Goal: Task Accomplishment & Management: Complete application form

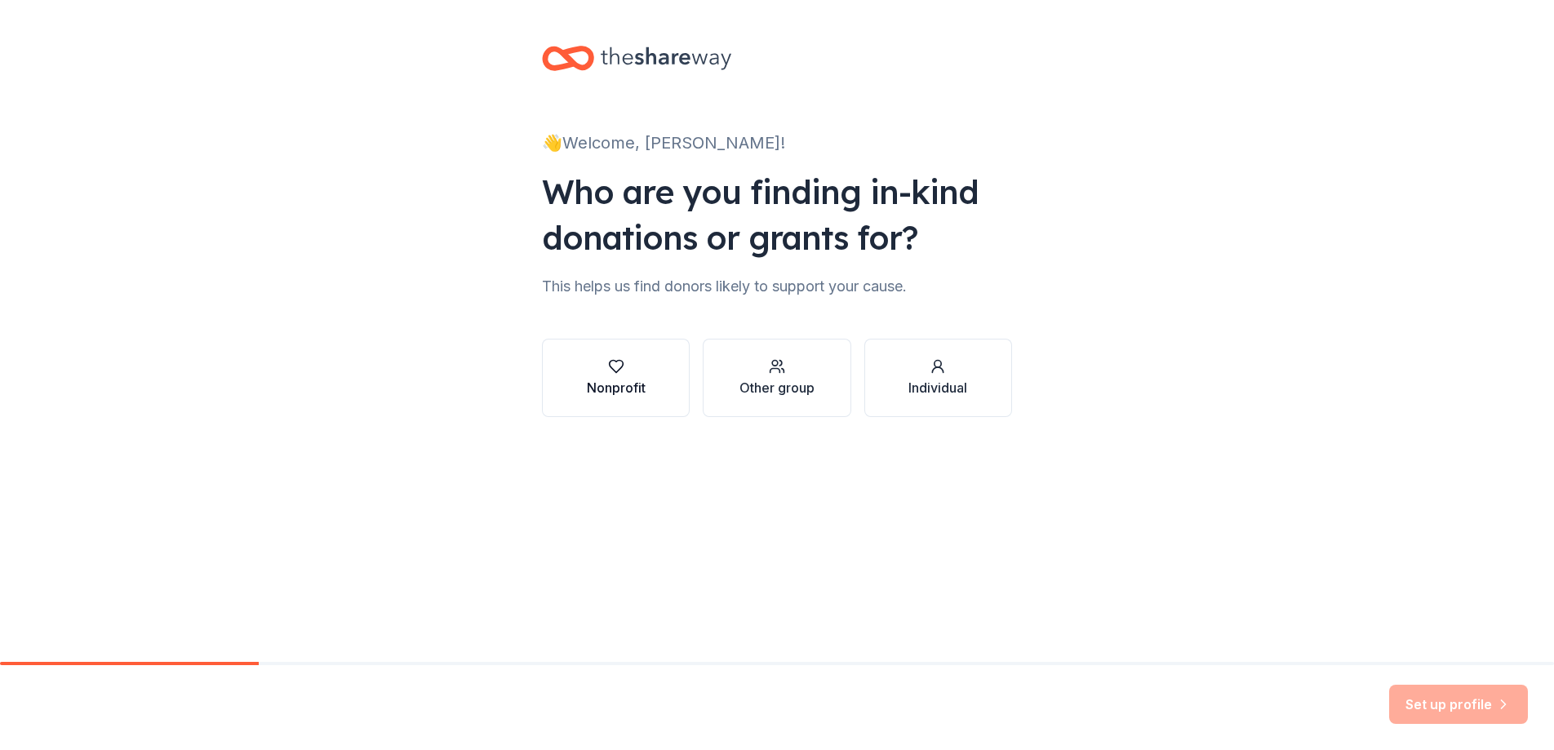
click at [639, 359] on div "button" at bounding box center [616, 366] width 59 height 16
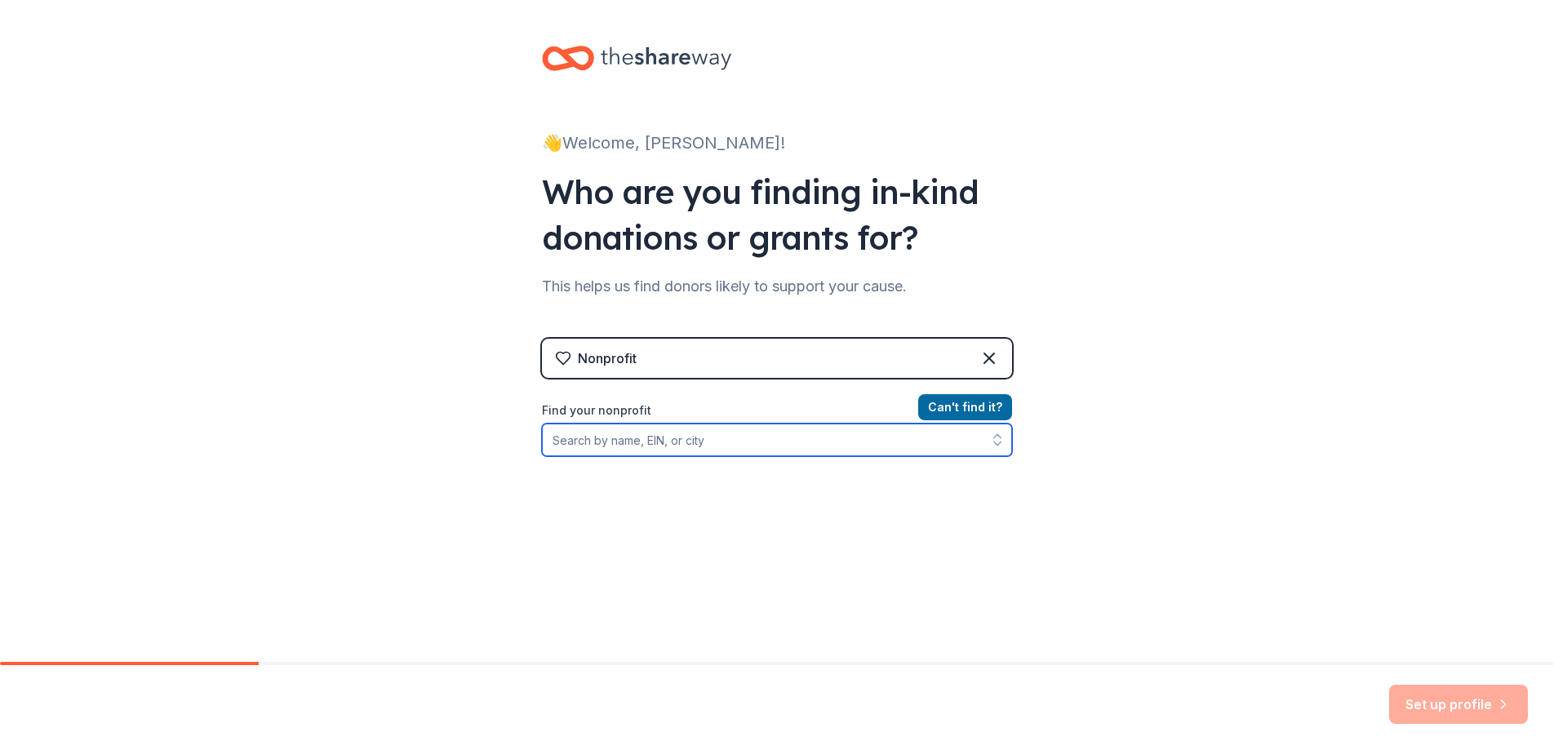
click at [844, 442] on input "Find your nonprofit" at bounding box center [777, 439] width 470 height 33
type input "94-3141046"
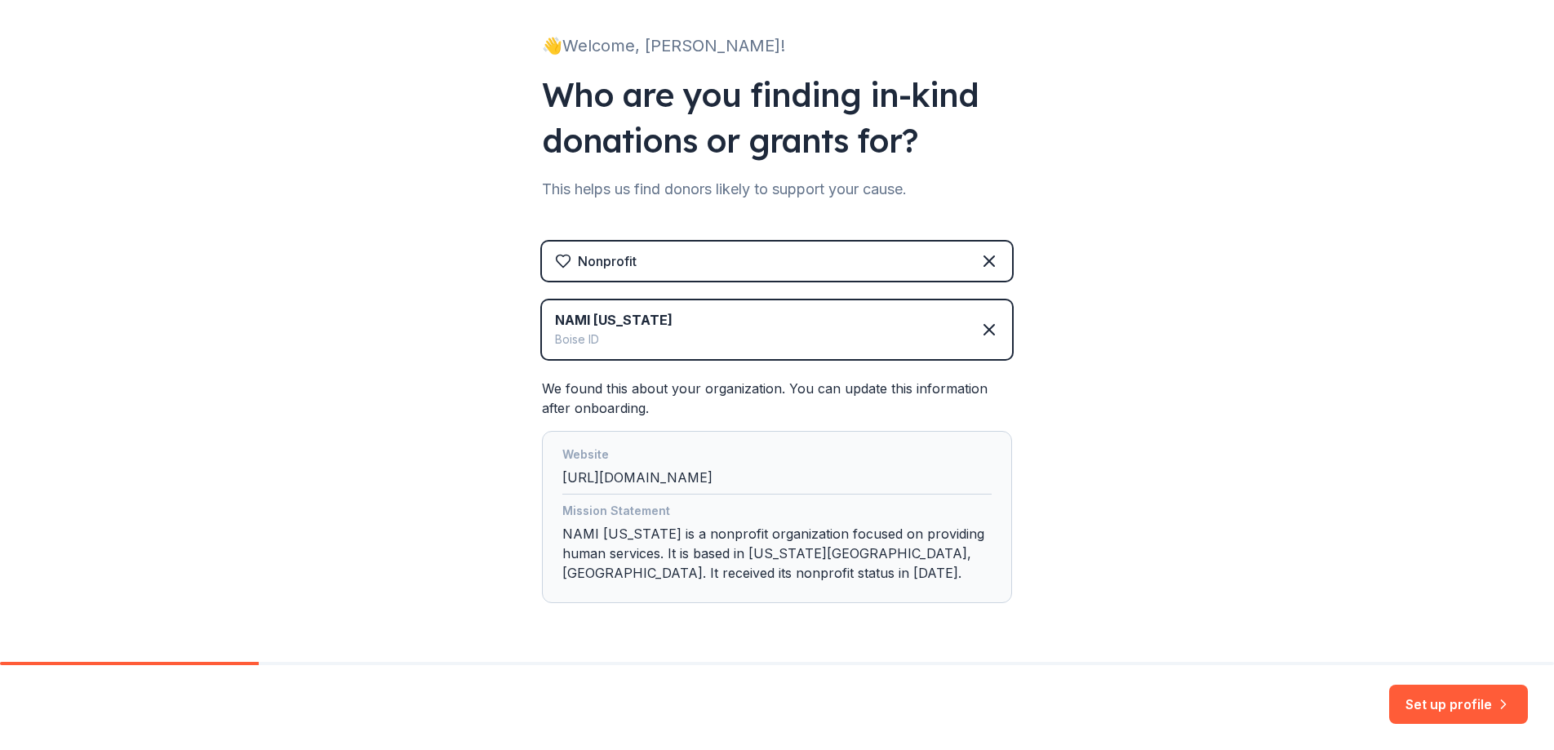
scroll to position [149, 0]
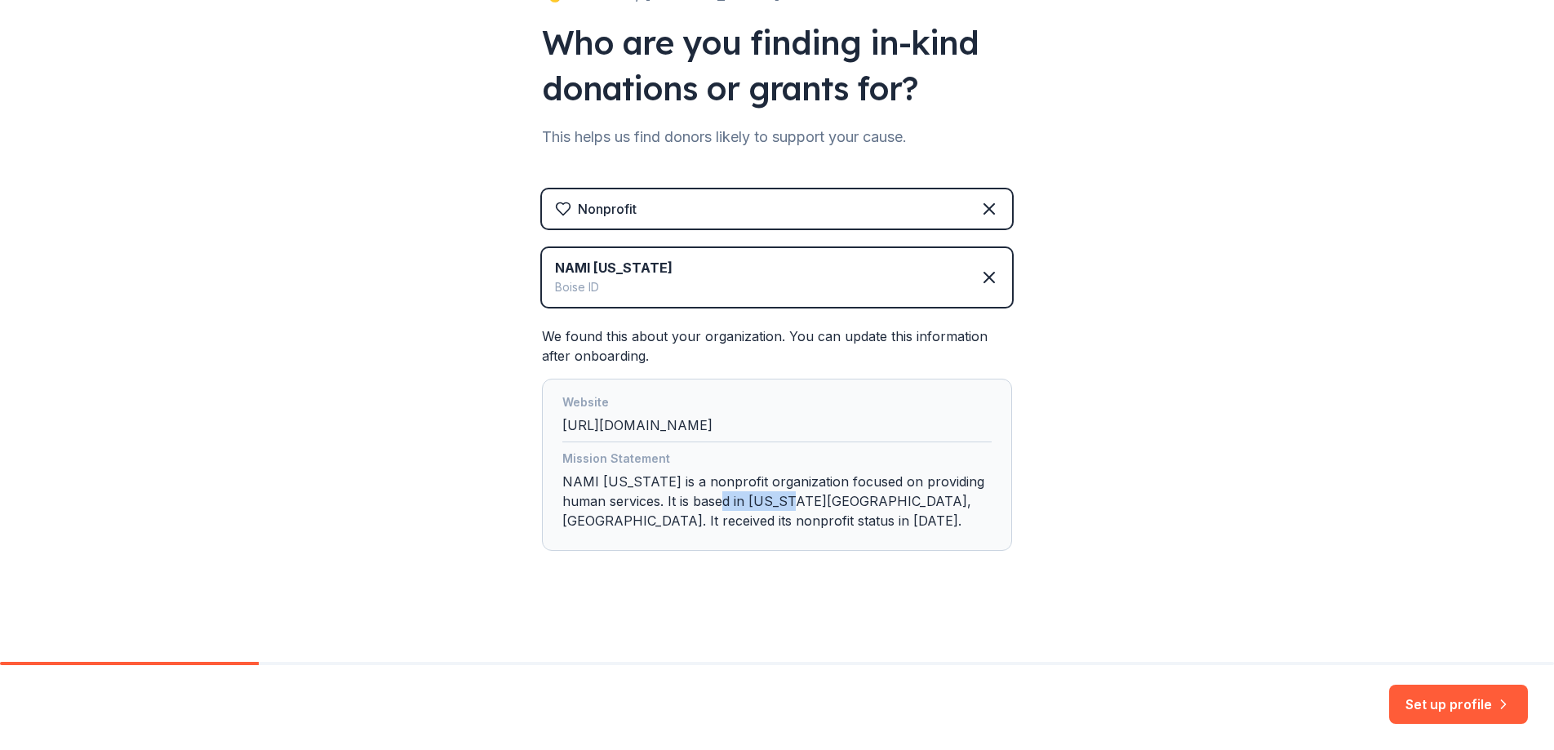
drag, startPoint x: 702, startPoint y: 502, endPoint x: 768, endPoint y: 505, distance: 66.2
click at [768, 505] on div "Mission Statement NAMI Idaho is a nonprofit organization focused on providing h…" at bounding box center [776, 493] width 429 height 88
click at [761, 505] on div "Mission Statement NAMI Idaho is a nonprofit organization focused on providing h…" at bounding box center [776, 493] width 429 height 88
click at [1440, 703] on button "Set up profile" at bounding box center [1458, 704] width 139 height 39
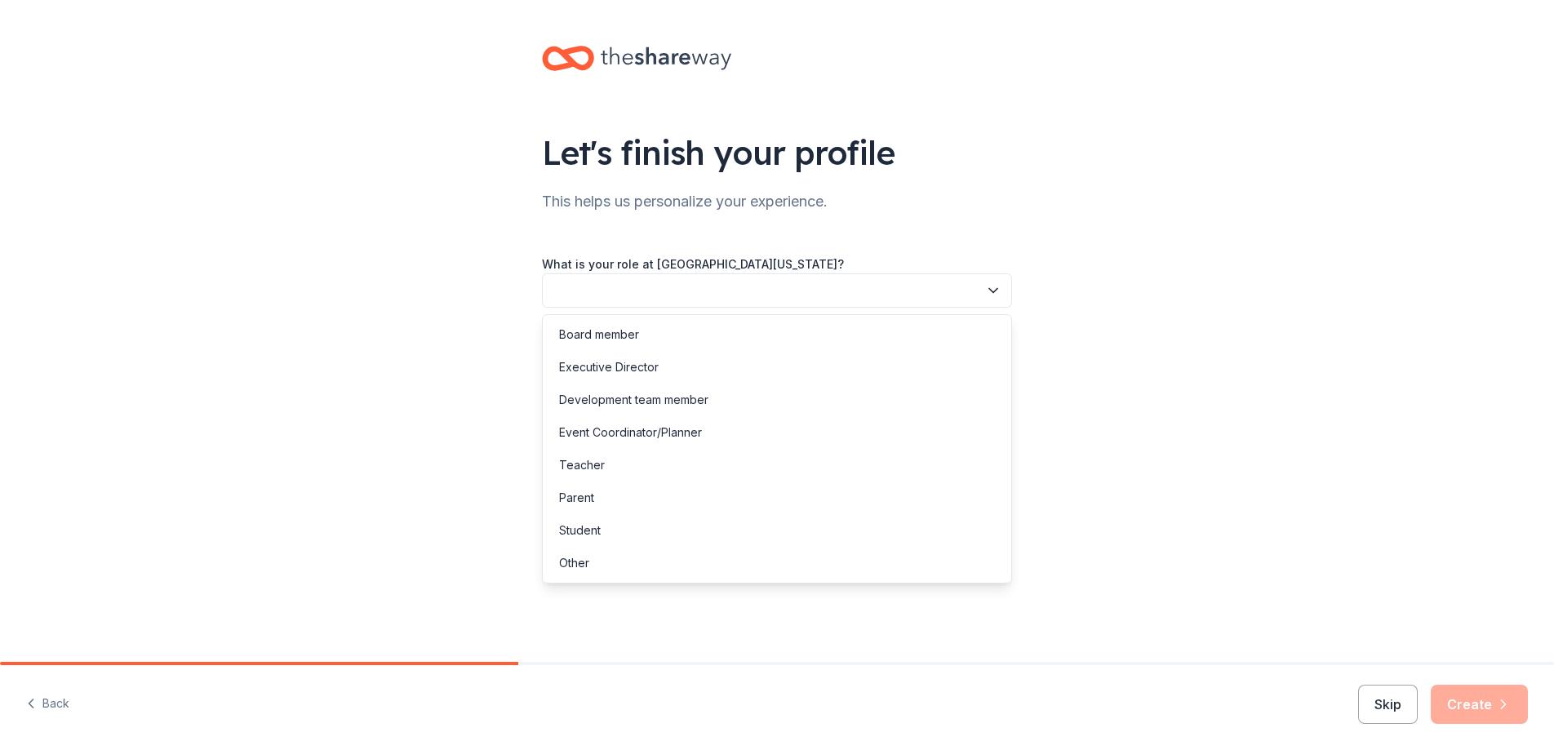
click at [967, 302] on button "button" at bounding box center [777, 290] width 470 height 34
click at [719, 406] on div "Development team member" at bounding box center [777, 400] width 462 height 33
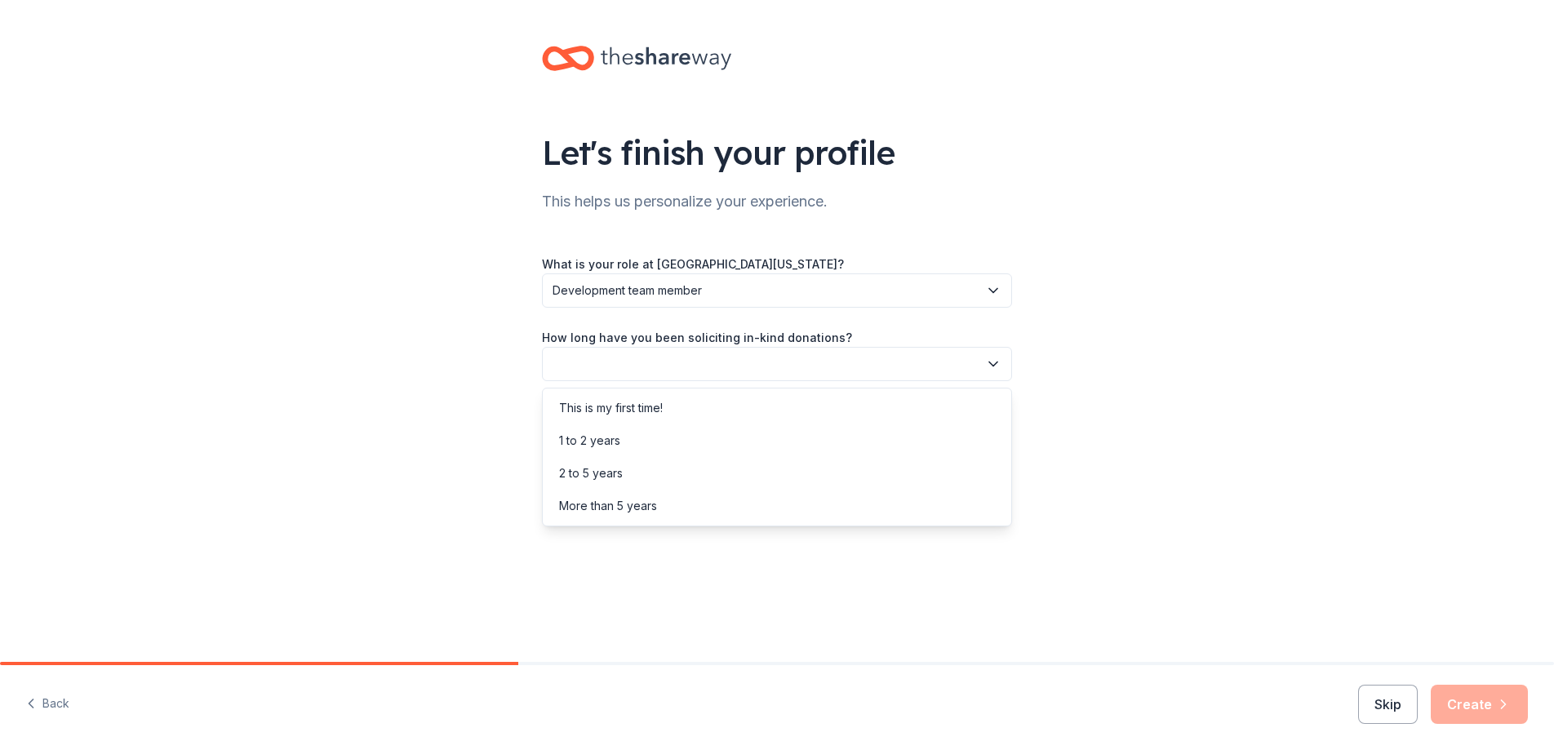
click at [716, 362] on button "button" at bounding box center [777, 364] width 470 height 34
click at [681, 503] on div "More than 5 years" at bounding box center [777, 506] width 462 height 33
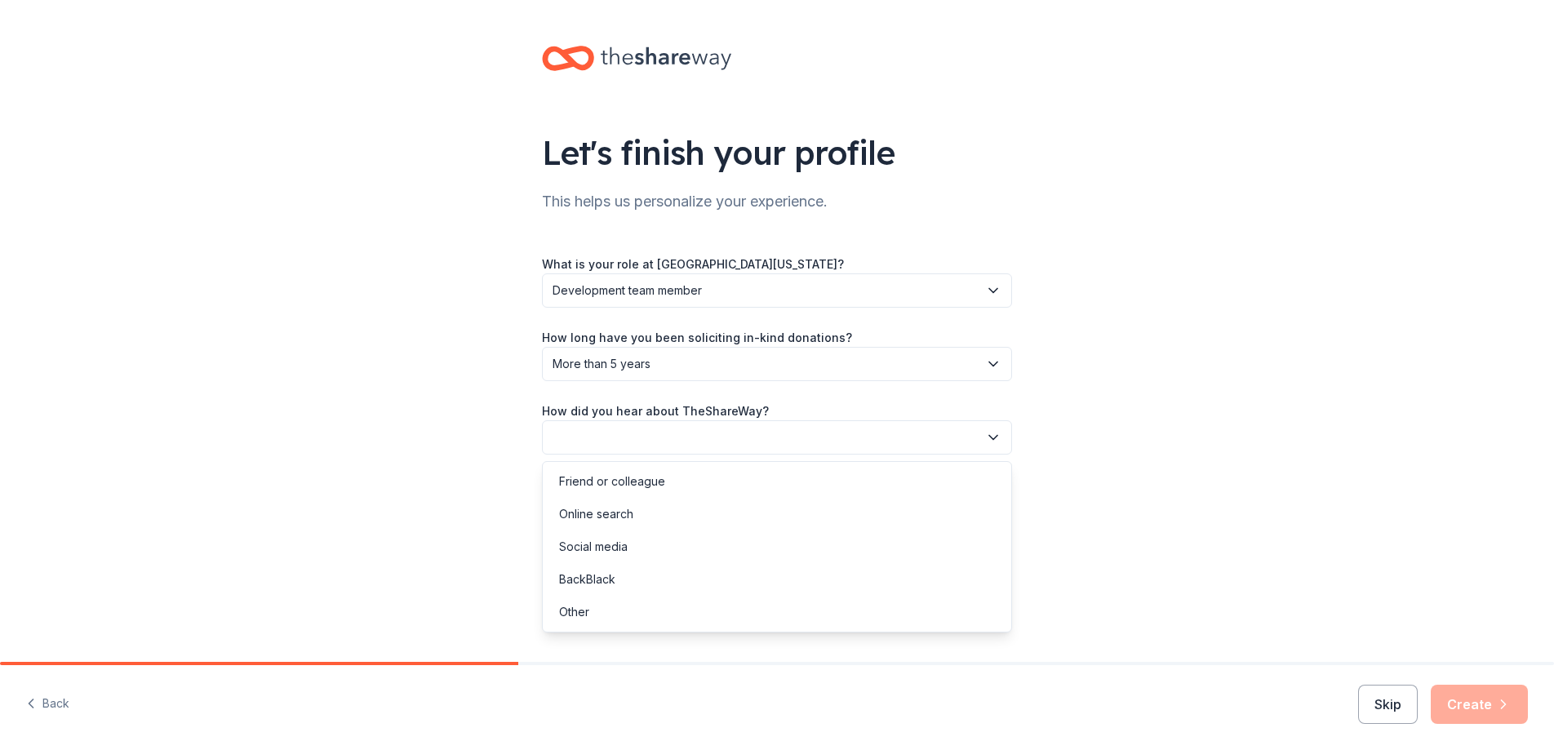
click at [707, 429] on button "button" at bounding box center [777, 437] width 470 height 34
click at [681, 519] on div "Online search" at bounding box center [777, 514] width 462 height 33
click at [1490, 718] on button "Create" at bounding box center [1478, 704] width 97 height 39
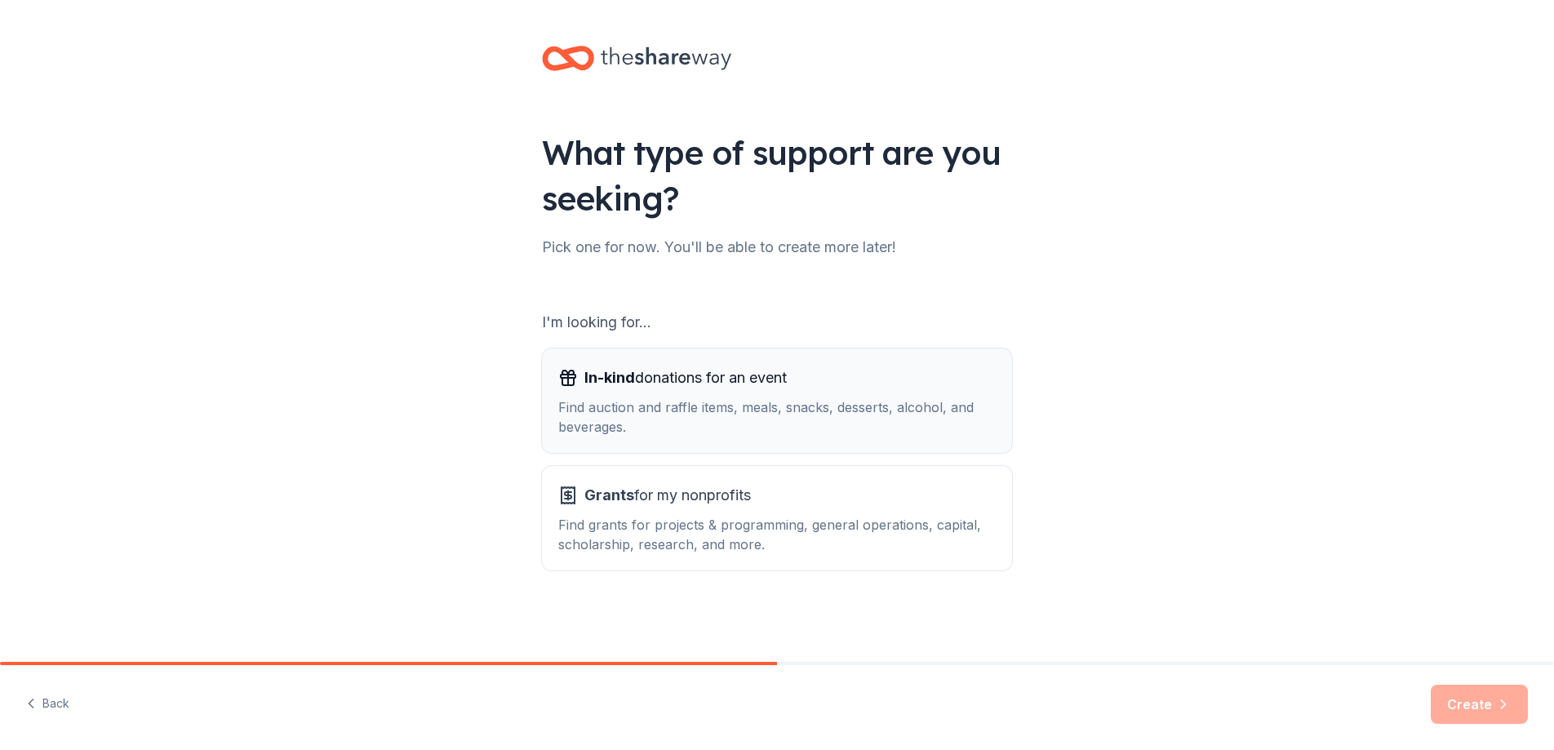
click at [747, 401] on div "Find auction and raffle items, meals, snacks, desserts, alcohol, and beverages." at bounding box center [776, 416] width 437 height 39
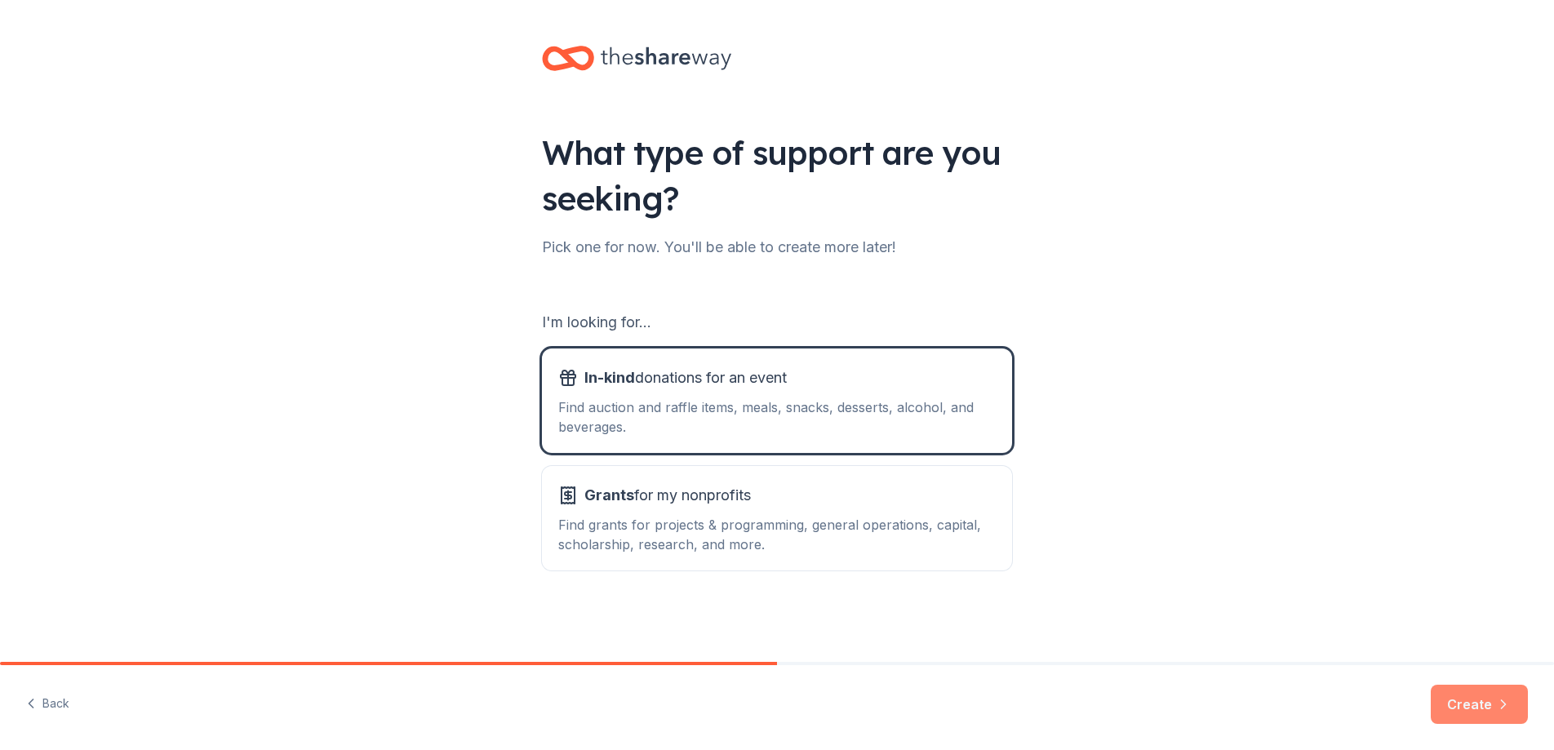
click at [1464, 699] on button "Create" at bounding box center [1478, 704] width 97 height 39
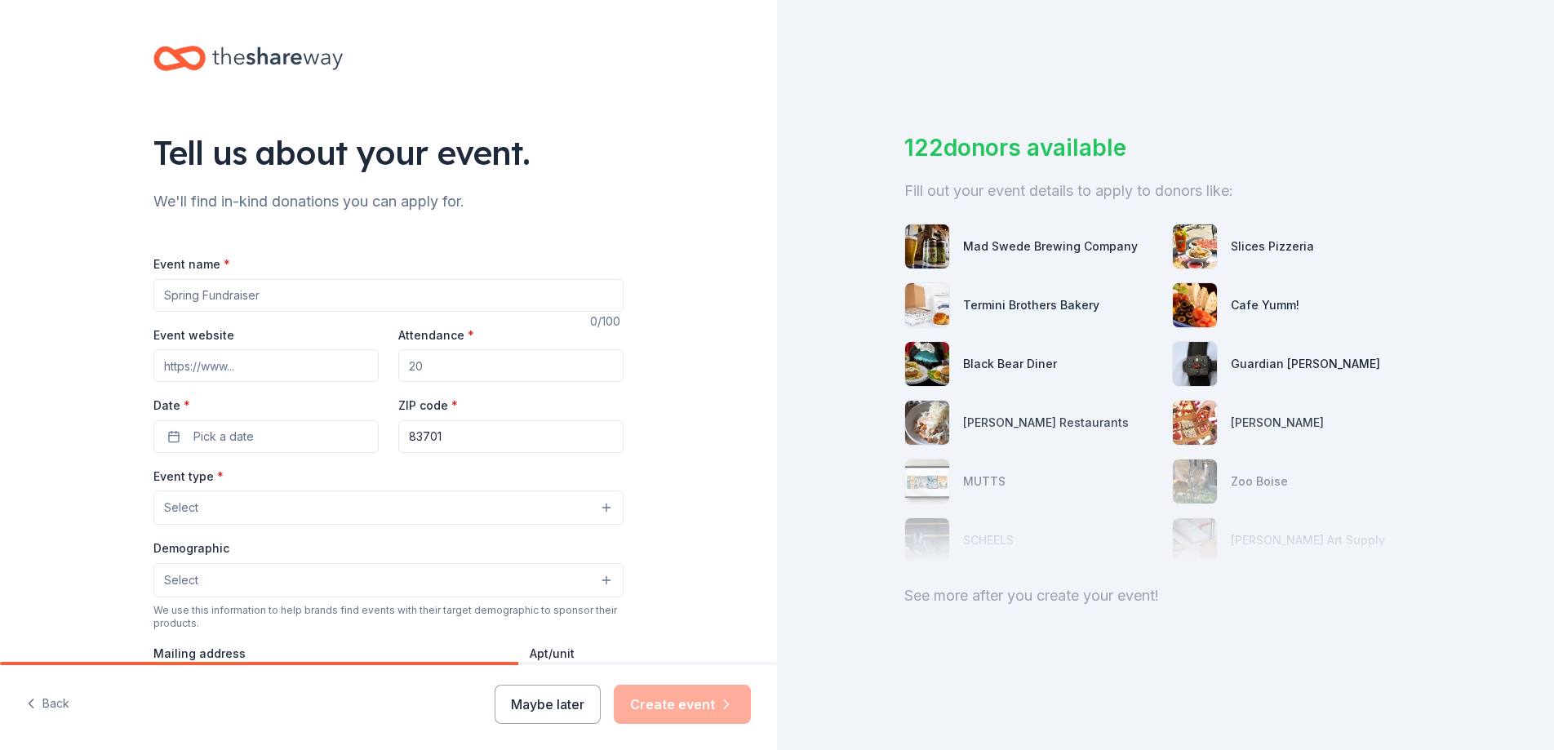
click at [335, 298] on input "Event name *" at bounding box center [388, 295] width 470 height 33
type input "M"
type input "World Mental Health Gala and Advocacy Awareness"
paste input "https://namiidaho.afrogs.org/#/details/event"
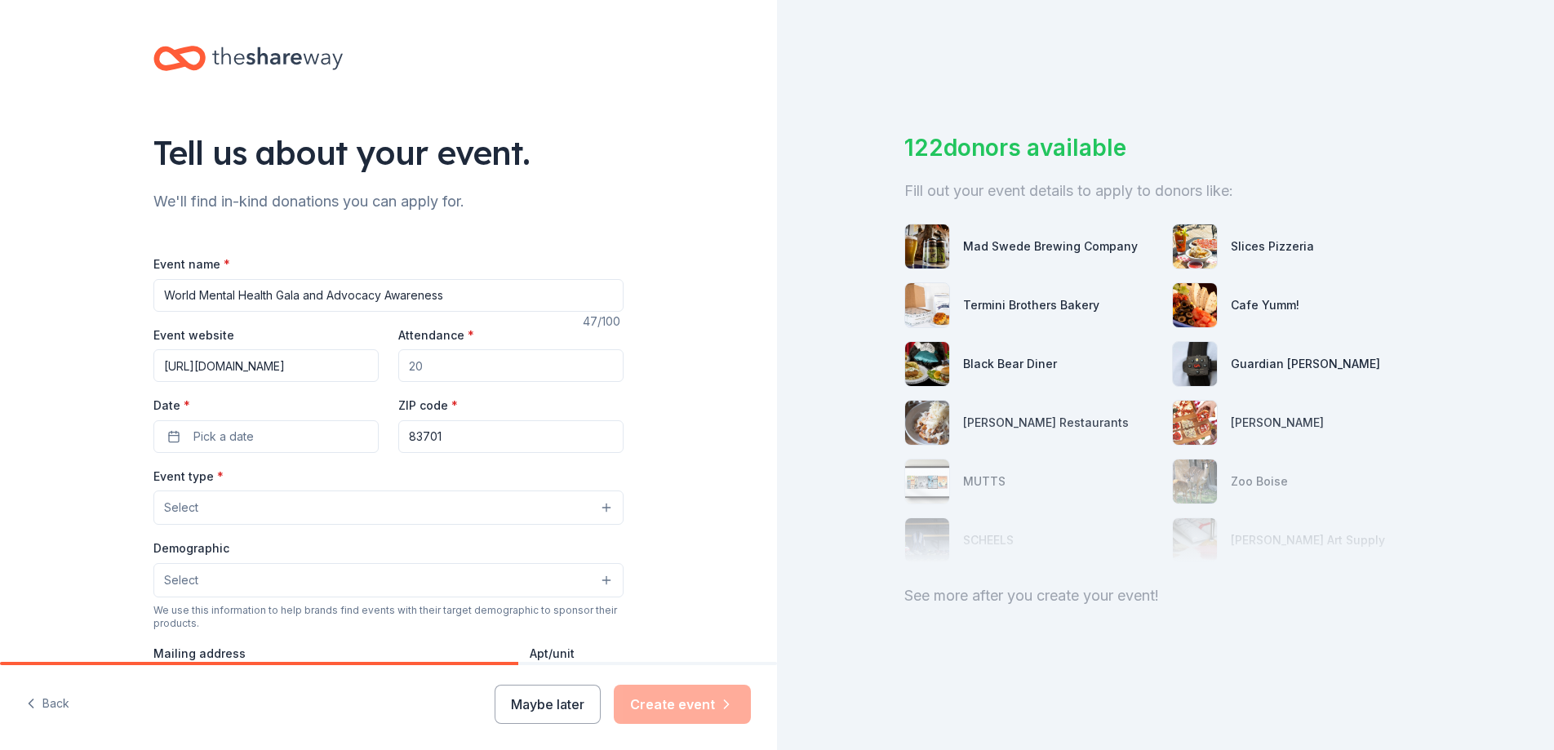
type input "https://namiidaho.afrogs.org/#/details/event"
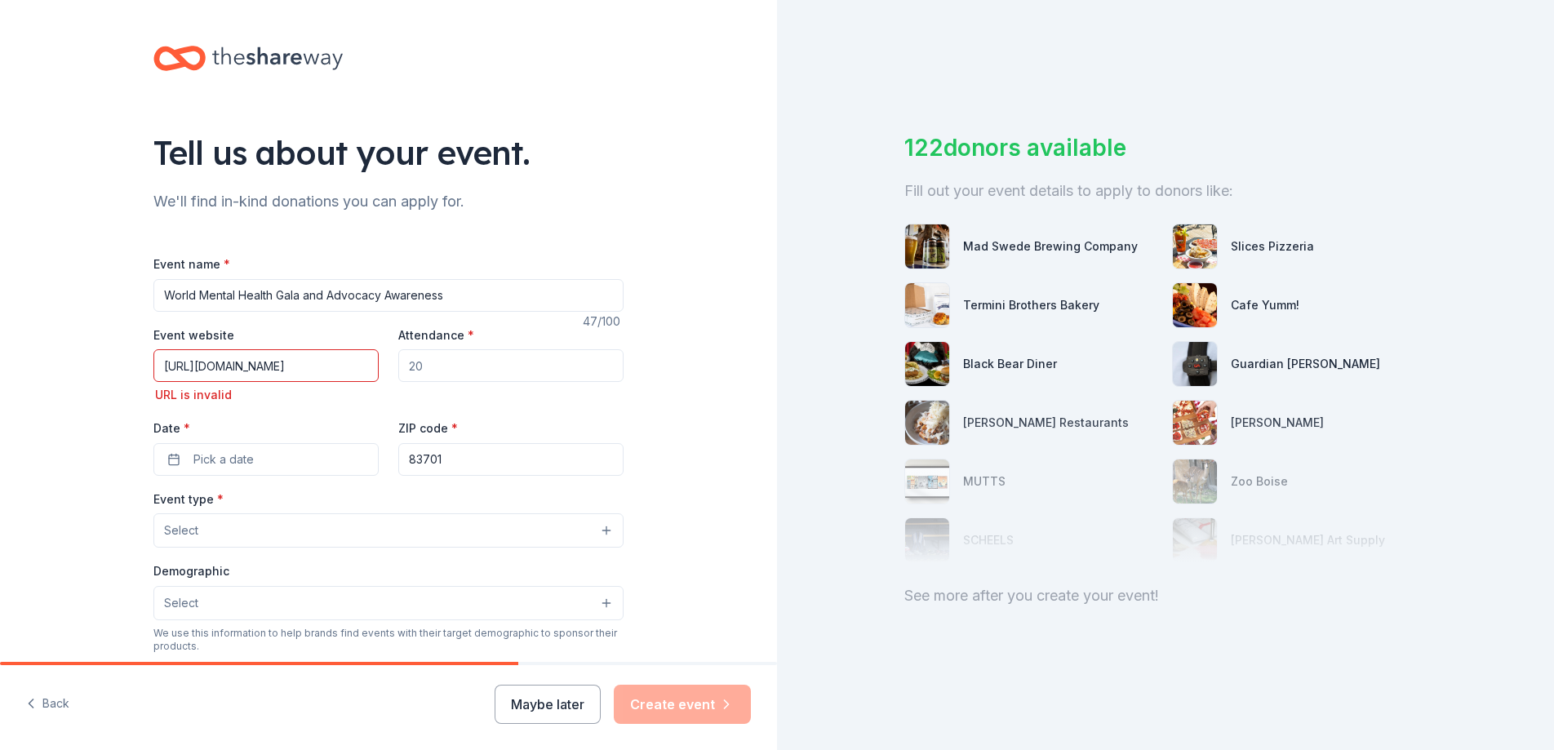
scroll to position [0, 0]
click at [449, 369] on input "Attendance *" at bounding box center [510, 365] width 225 height 33
type input "150"
click at [278, 364] on input "https://namiidaho.afrogs.org/#/details/event" at bounding box center [265, 365] width 225 height 33
click at [346, 366] on input "https://namiidaho.afrogs.org/#/details/event" at bounding box center [265, 365] width 225 height 33
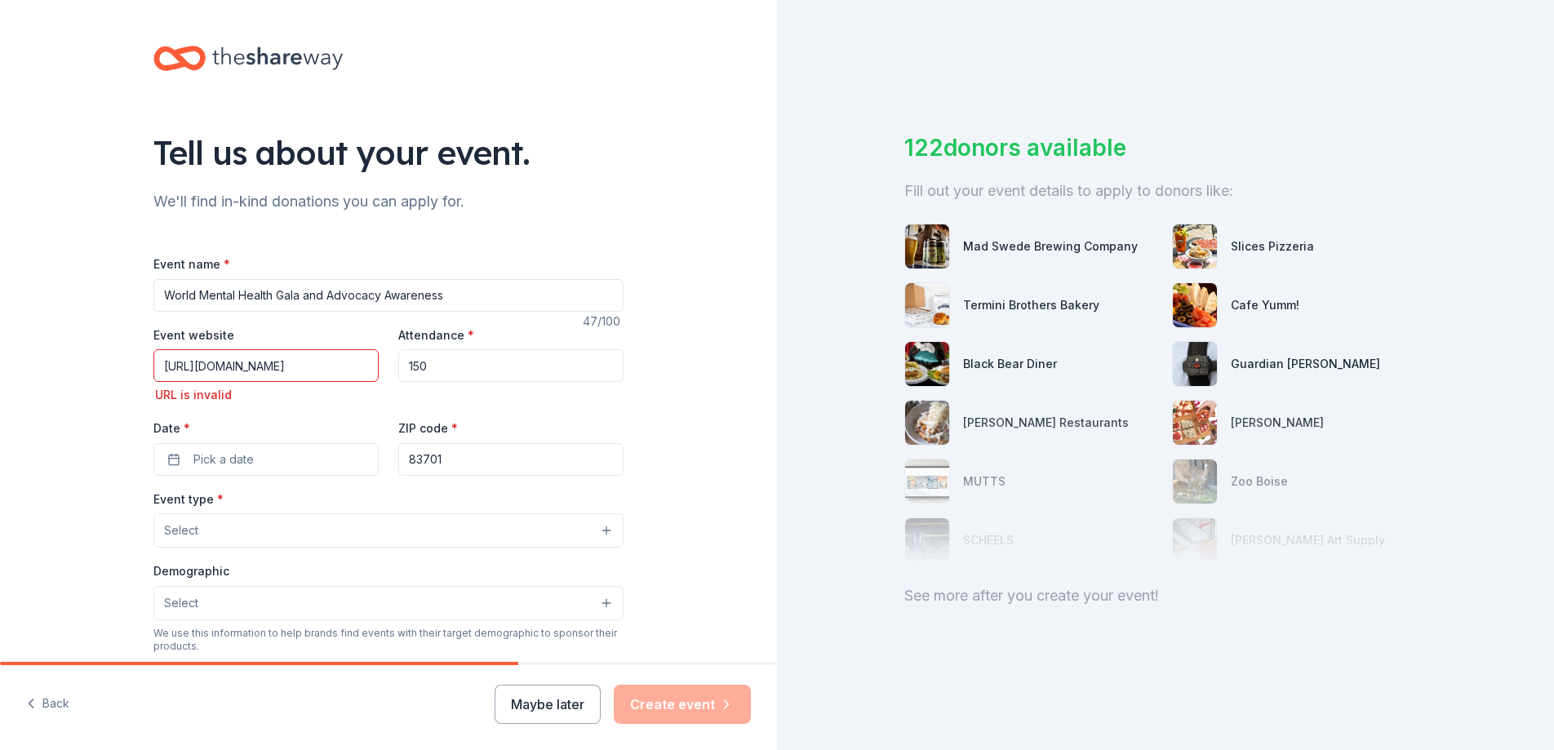
click at [372, 366] on input "https://namiidaho.afrogs.org/#/details/event" at bounding box center [265, 365] width 225 height 33
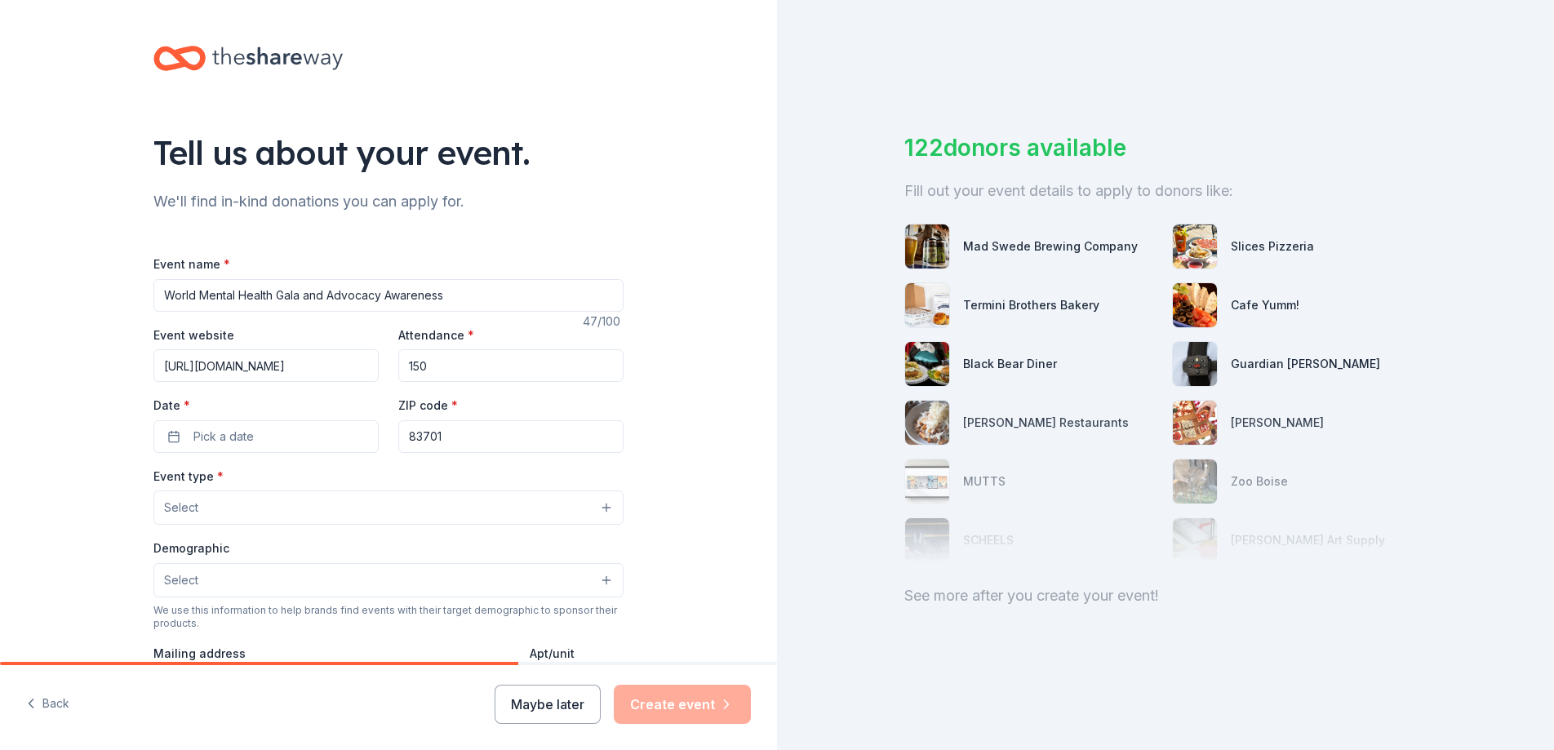
click at [207, 373] on input "https://namiidaho.afrogs.org/event" at bounding box center [265, 365] width 225 height 33
paste input "#/index"
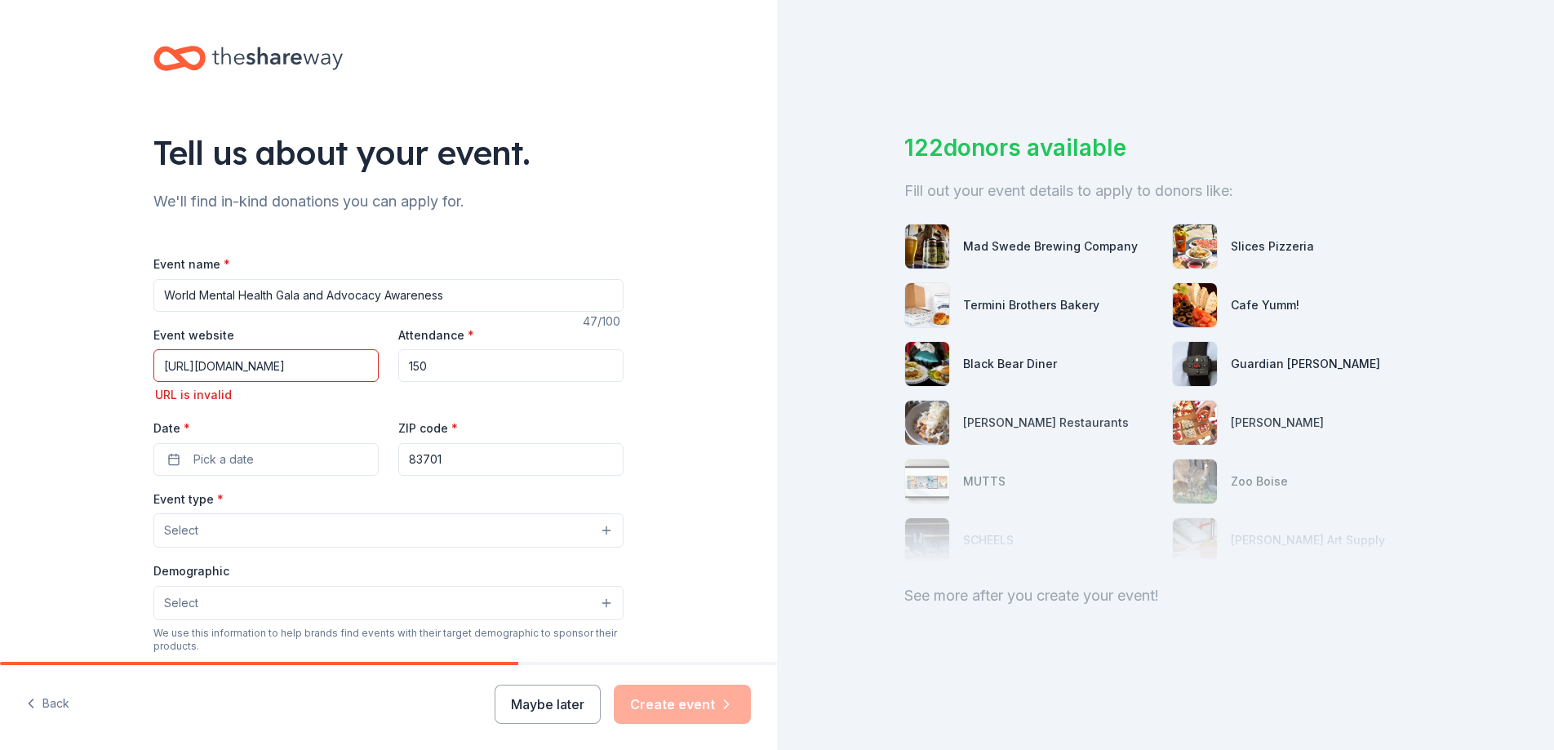
click at [361, 366] on input "https://namiidaho.afrogs.org/#/index" at bounding box center [265, 365] width 225 height 33
type input "https://namiidaho.afrogs.org/"
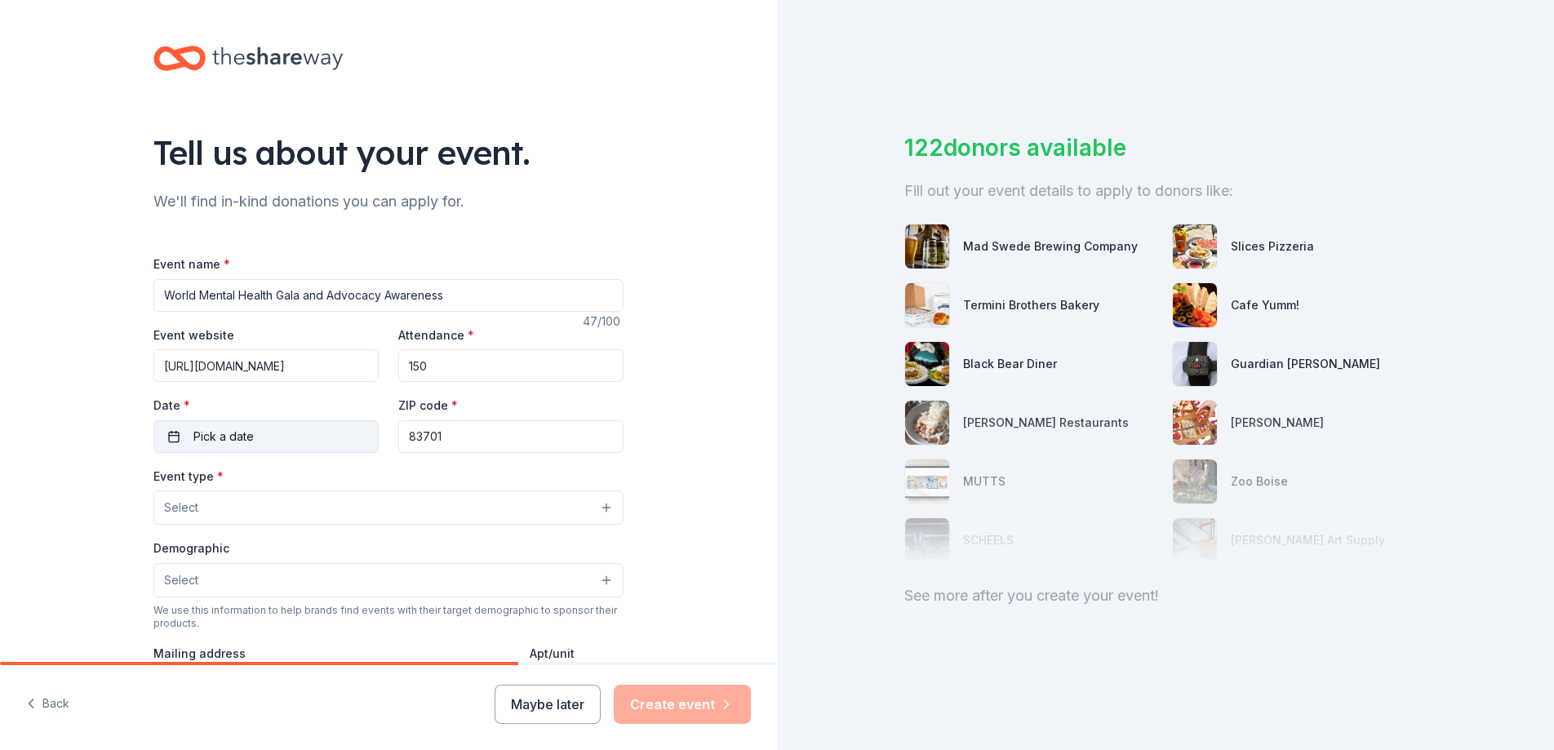
click at [229, 432] on span "Pick a date" at bounding box center [223, 437] width 60 height 20
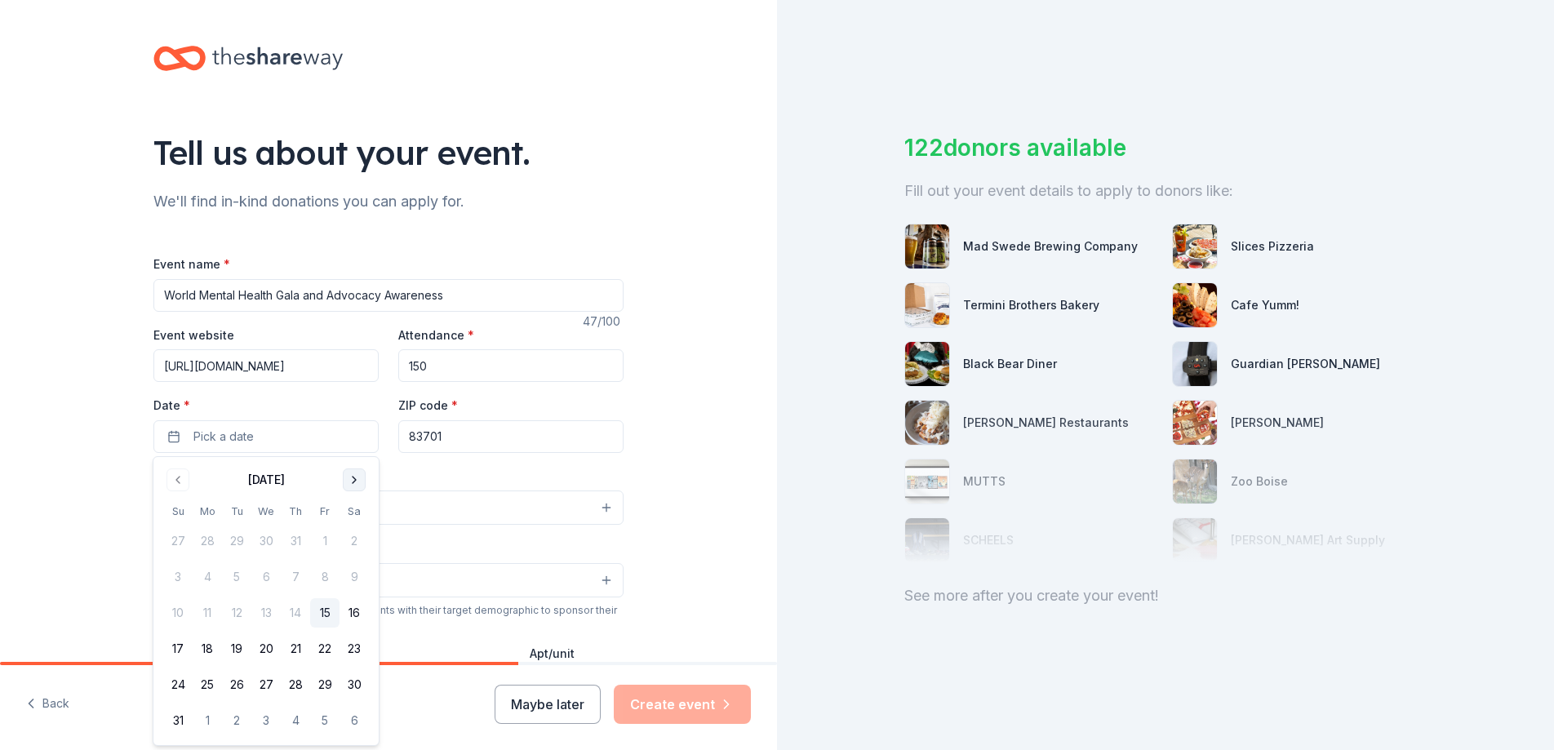
click at [349, 481] on button "Go to next month" at bounding box center [354, 479] width 23 height 23
click at [323, 578] on button "10" at bounding box center [324, 576] width 29 height 29
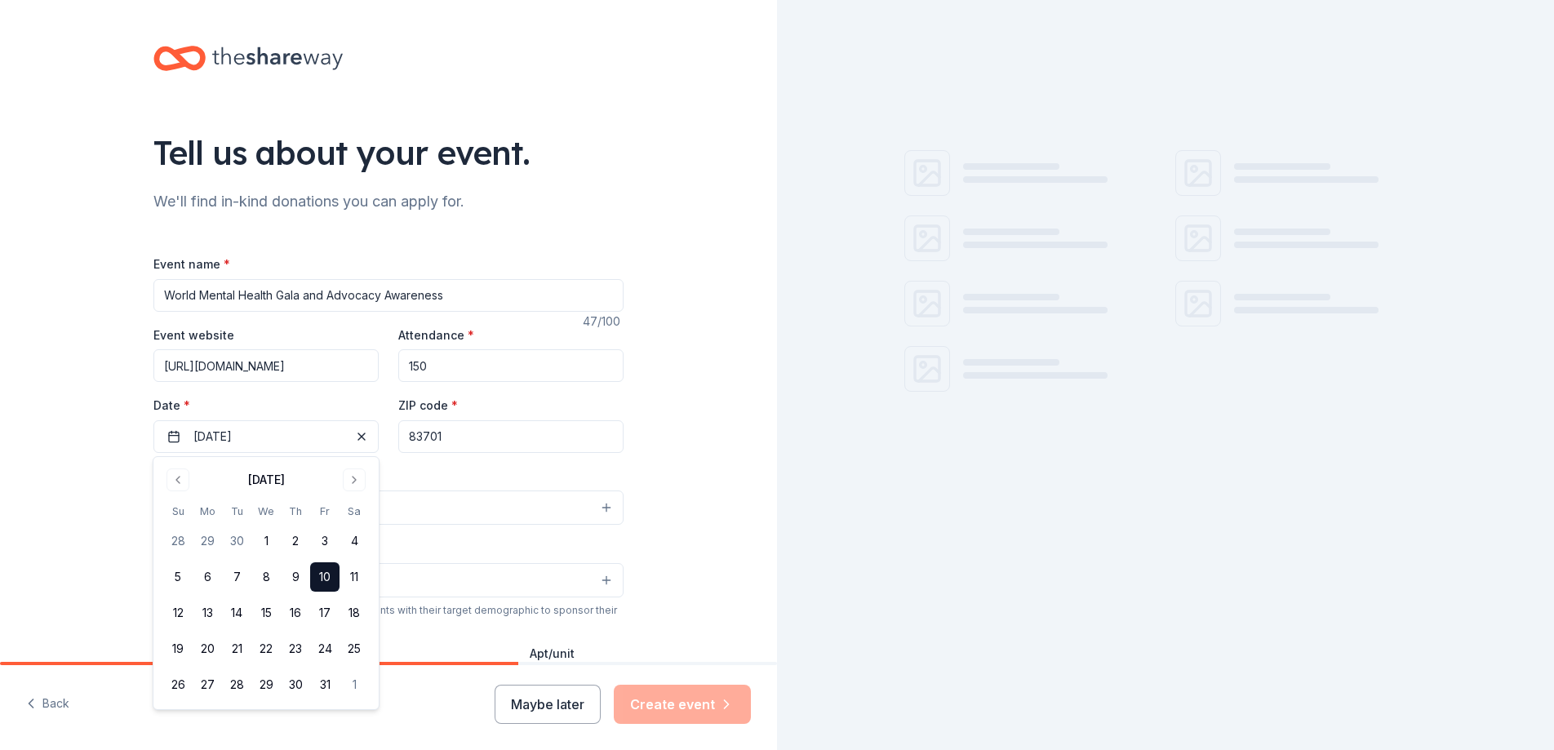
click at [480, 439] on input "83701" at bounding box center [510, 436] width 225 height 33
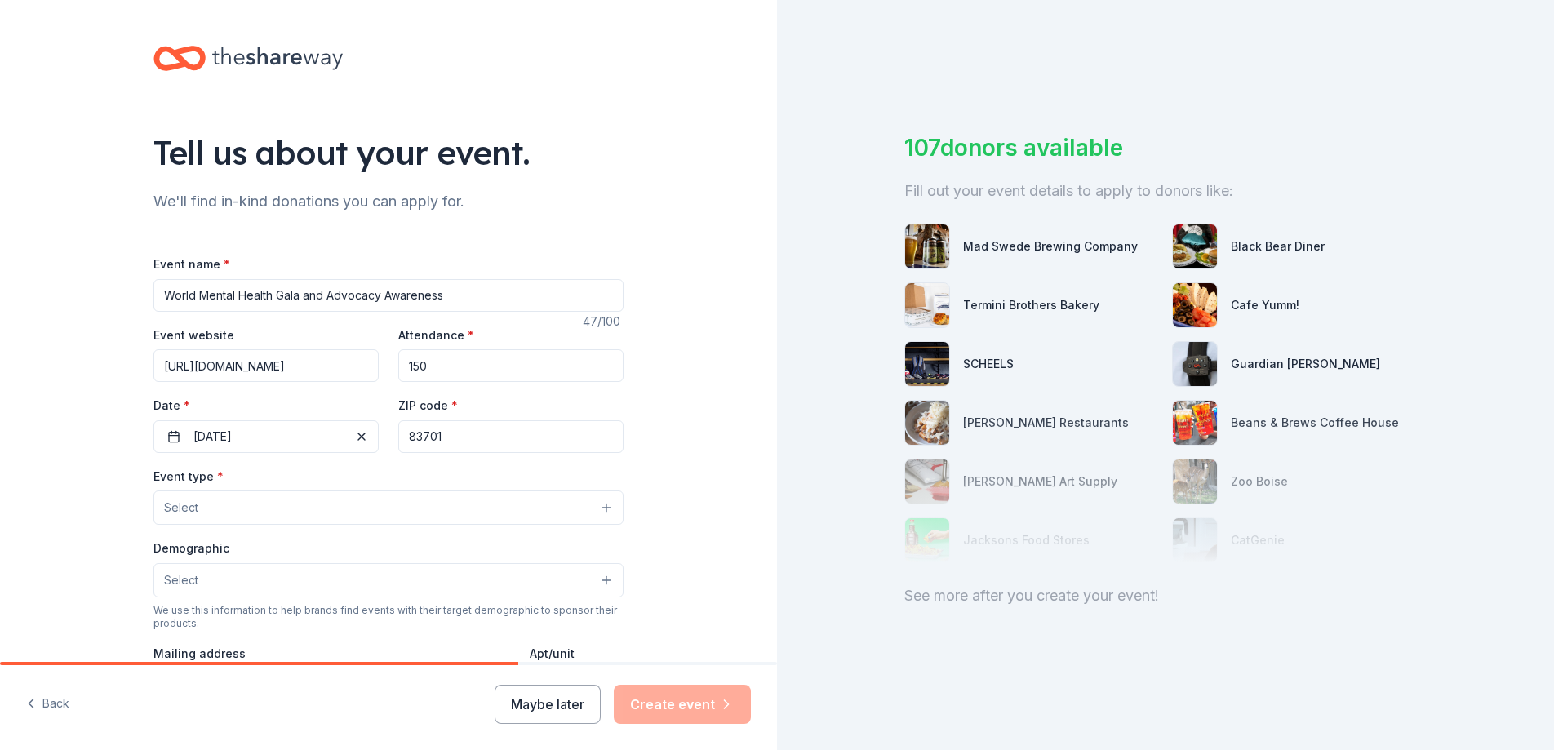
click at [480, 439] on input "83701" at bounding box center [510, 436] width 225 height 33
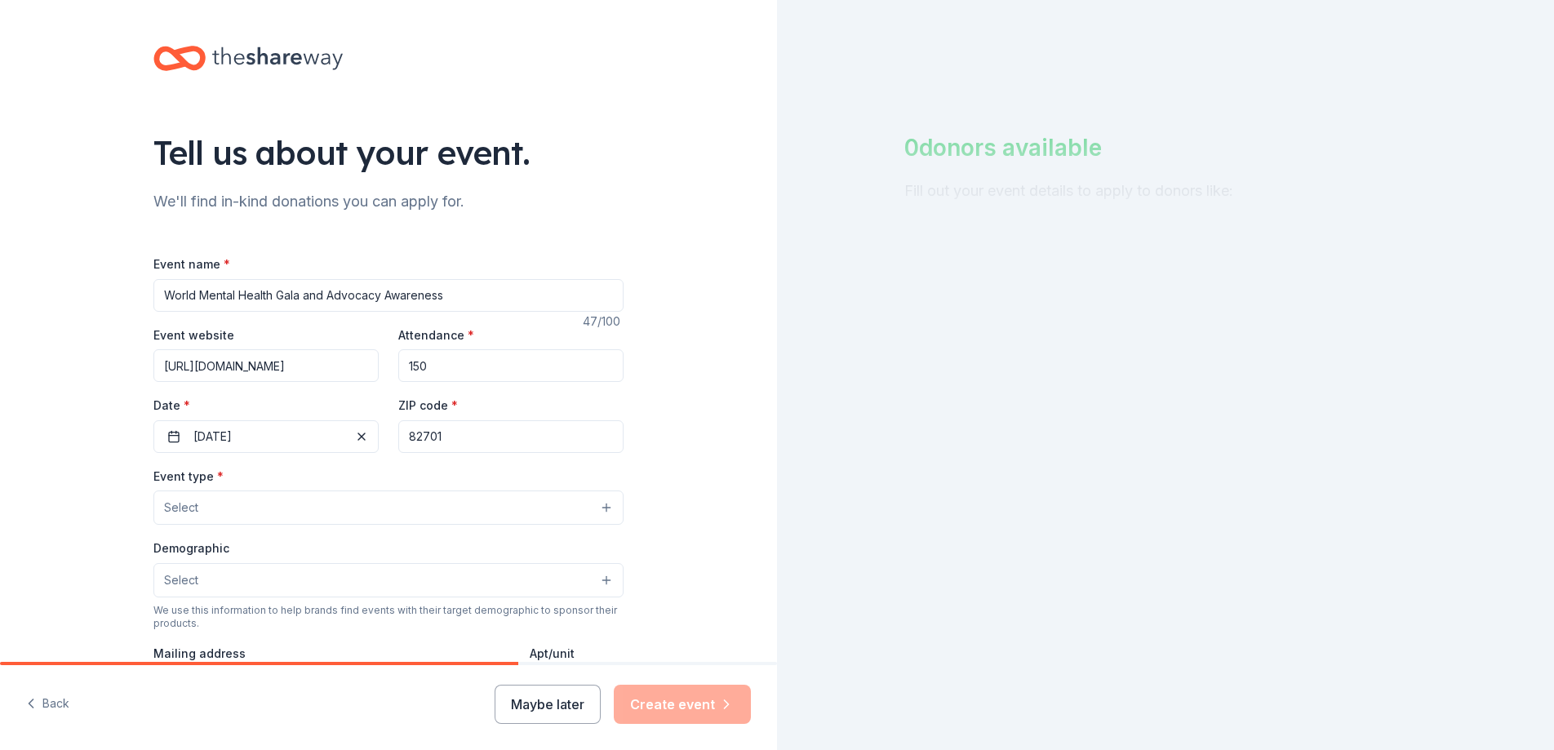
type input "82701"
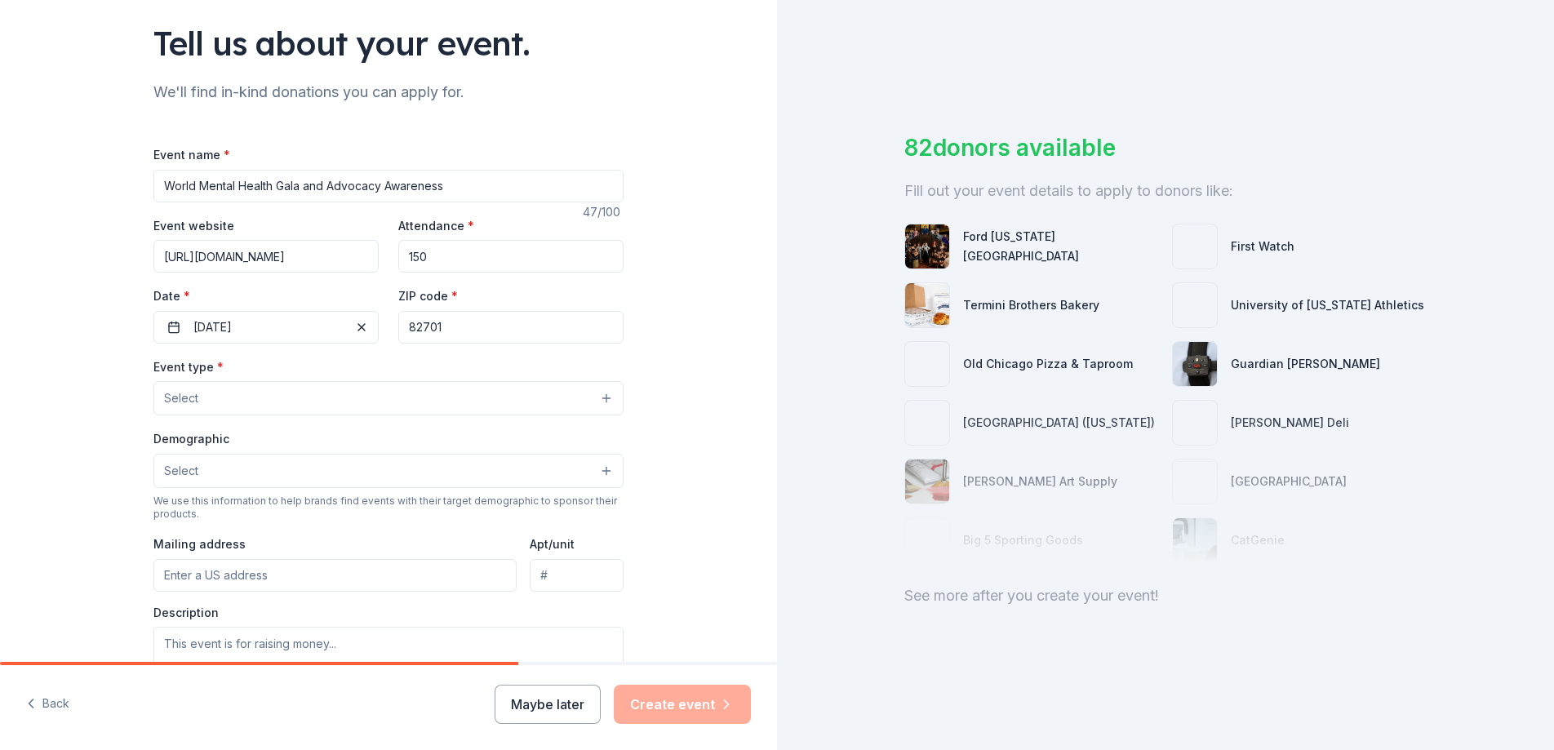
scroll to position [166, 0]
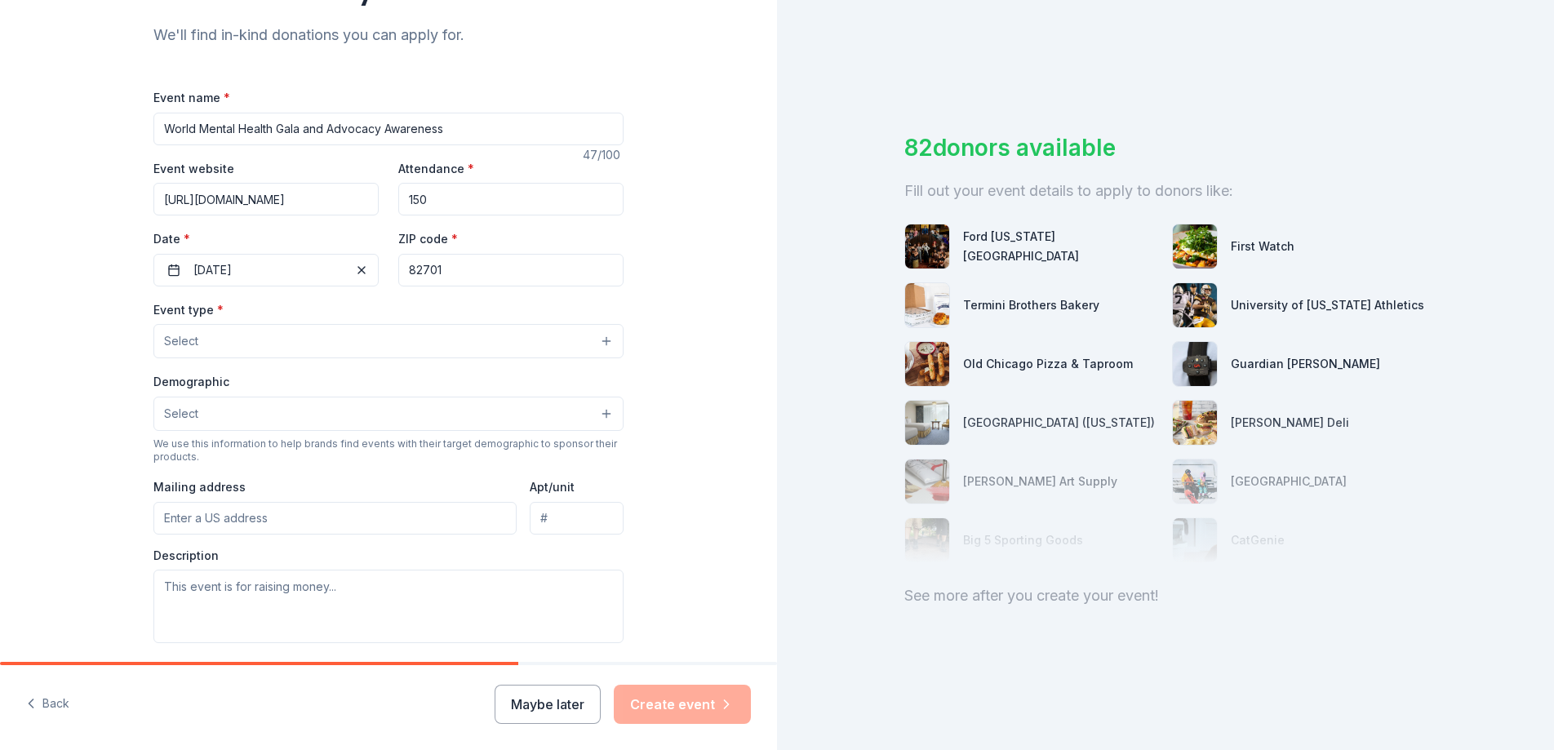
click at [314, 338] on button "Select" at bounding box center [388, 341] width 470 height 34
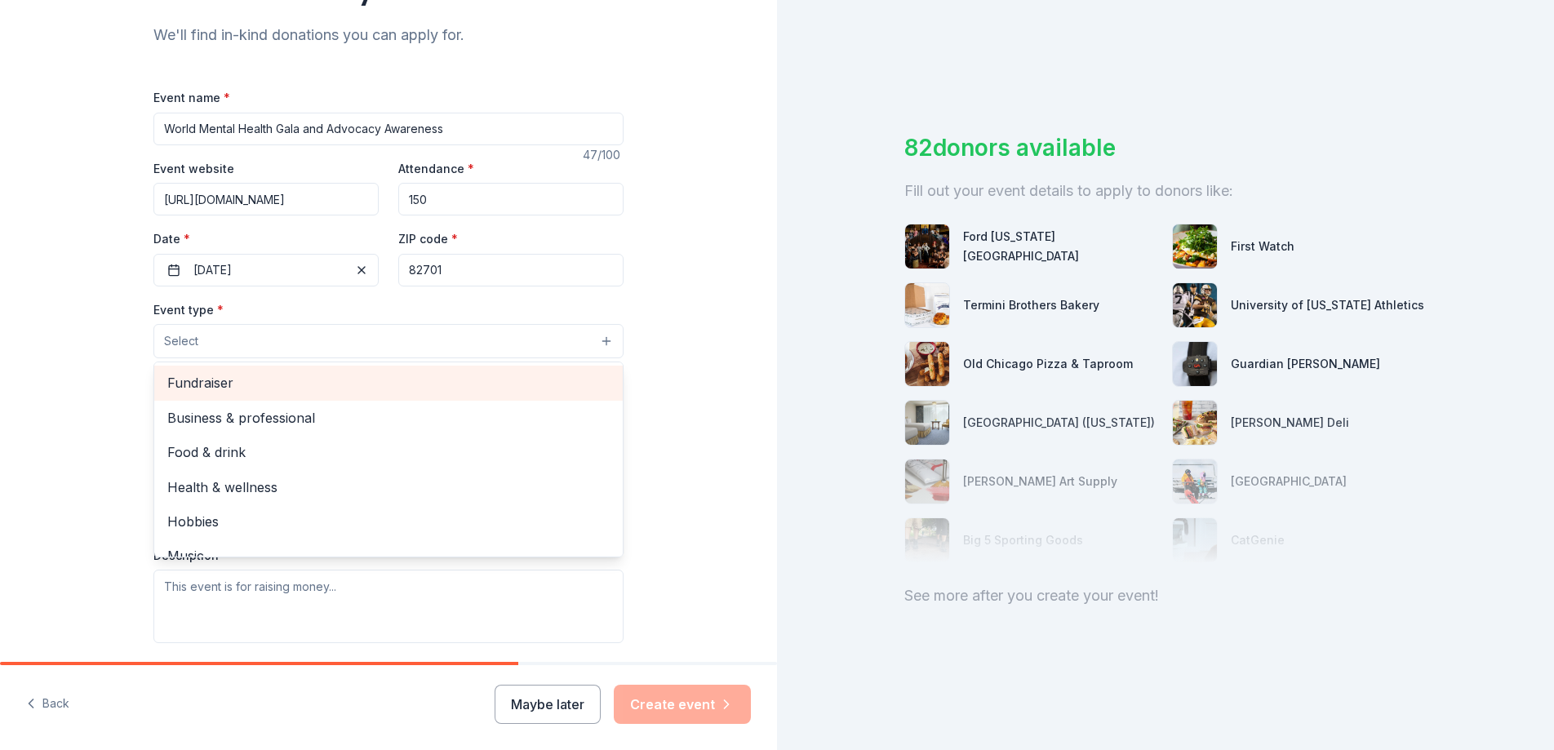
click at [299, 384] on span "Fundraiser" at bounding box center [388, 382] width 442 height 21
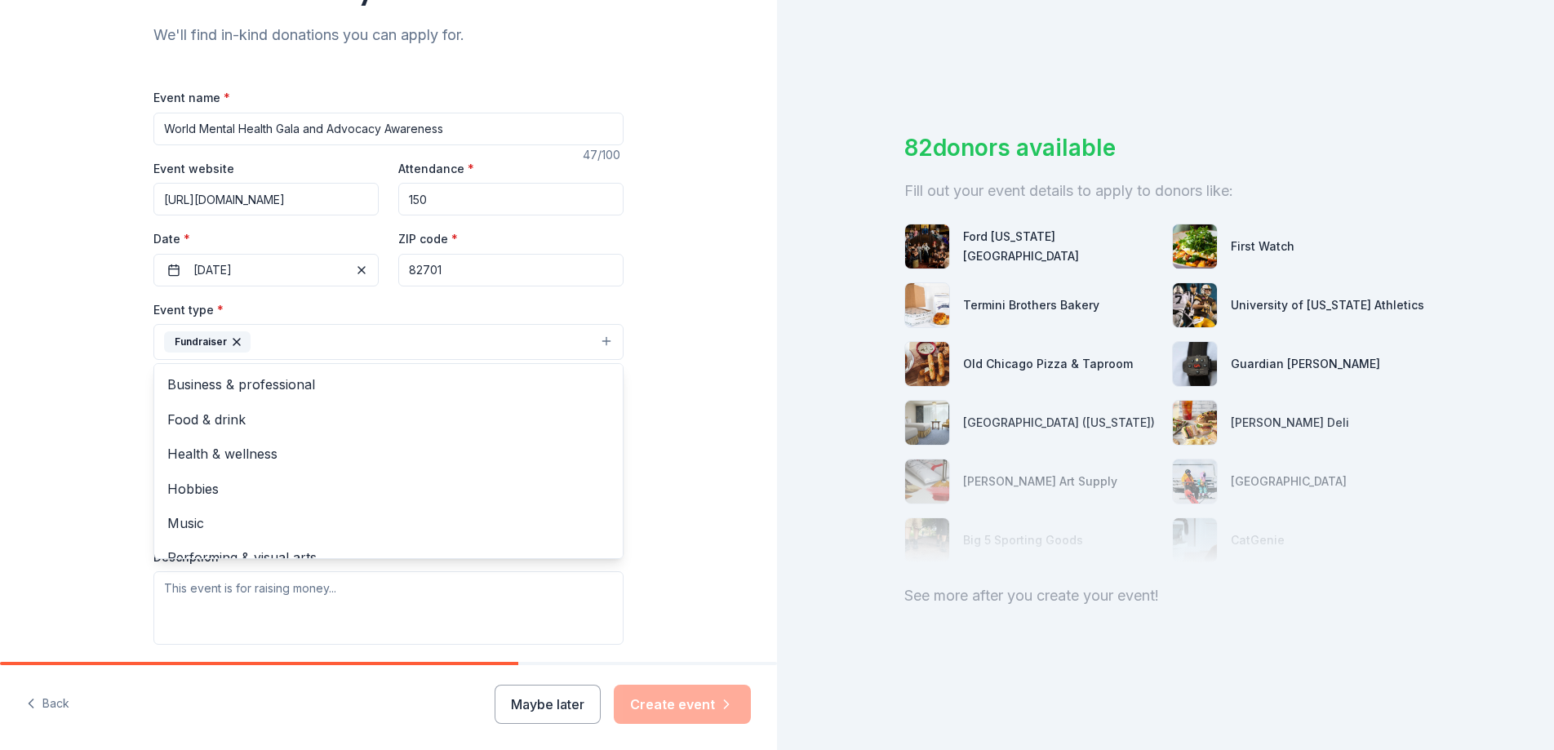
click at [657, 377] on div "Tell us about your event. We'll find in-kind donations you can apply for. Event…" at bounding box center [388, 378] width 777 height 1088
click at [559, 340] on button "Fundraiser" at bounding box center [388, 342] width 470 height 36
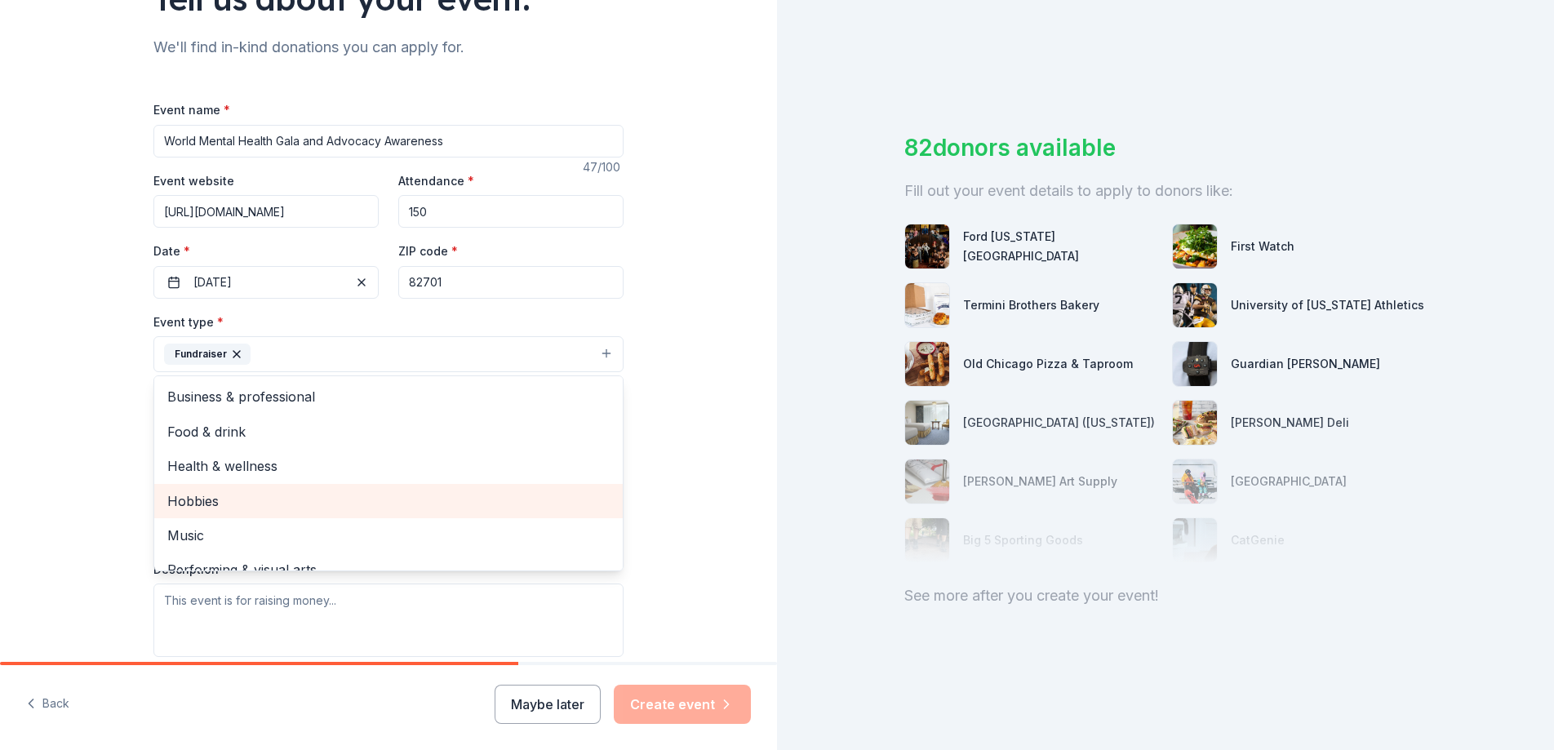
scroll to position [153, 0]
click at [734, 385] on div "Tell us about your event. We'll find in-kind donations you can apply for. Event…" at bounding box center [388, 391] width 777 height 1088
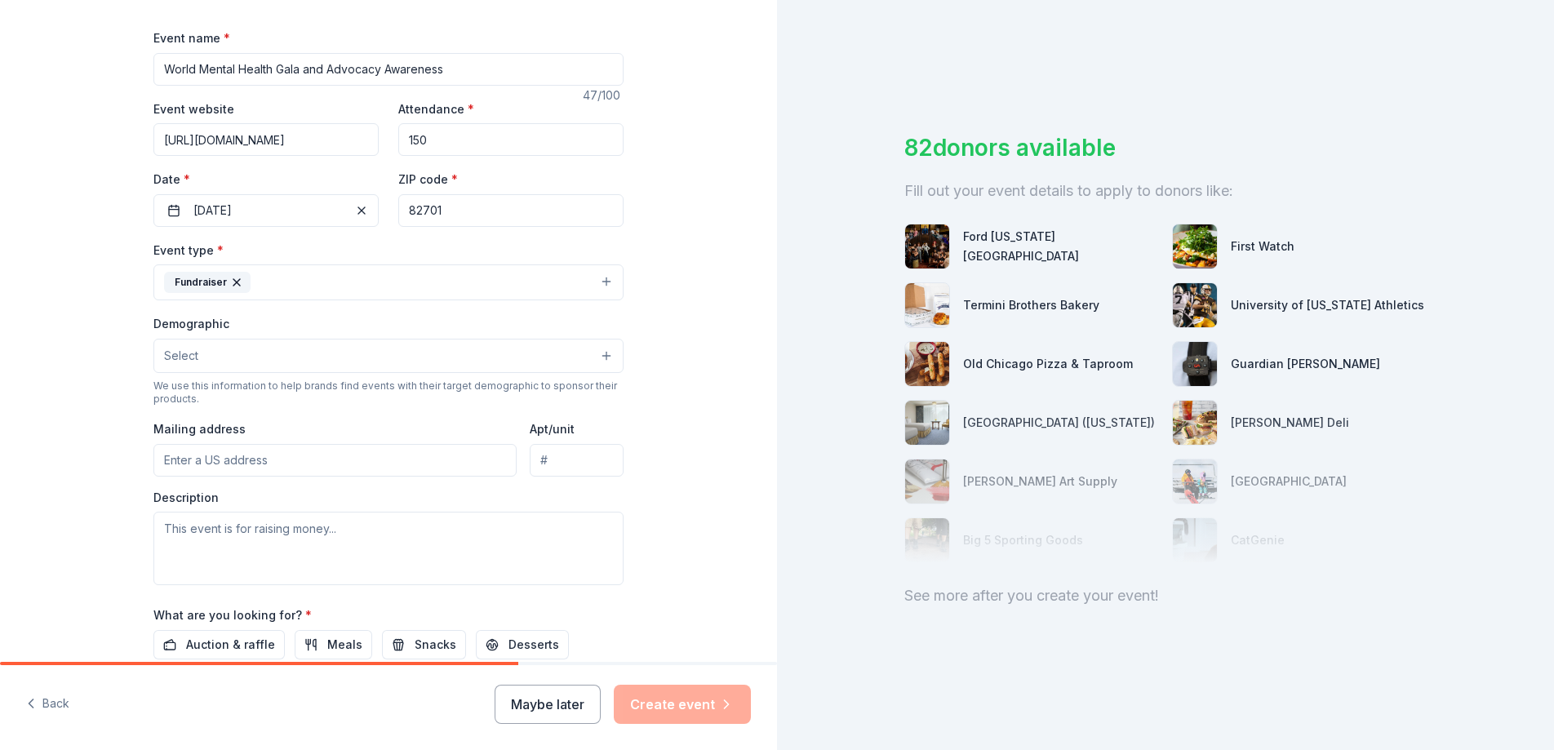
scroll to position [237, 0]
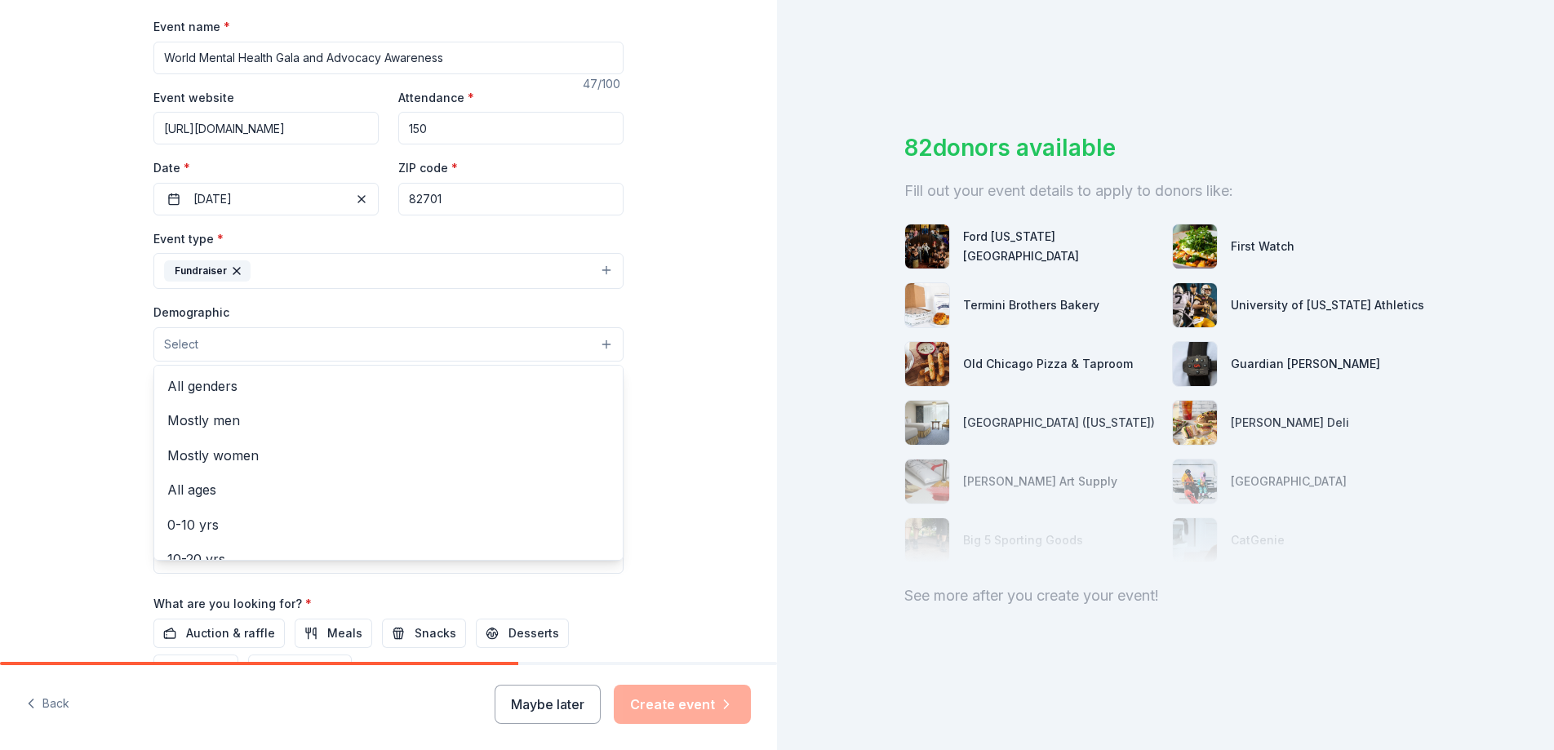
click at [579, 344] on button "Select" at bounding box center [388, 344] width 470 height 34
click at [503, 385] on span "All genders" at bounding box center [388, 385] width 442 height 21
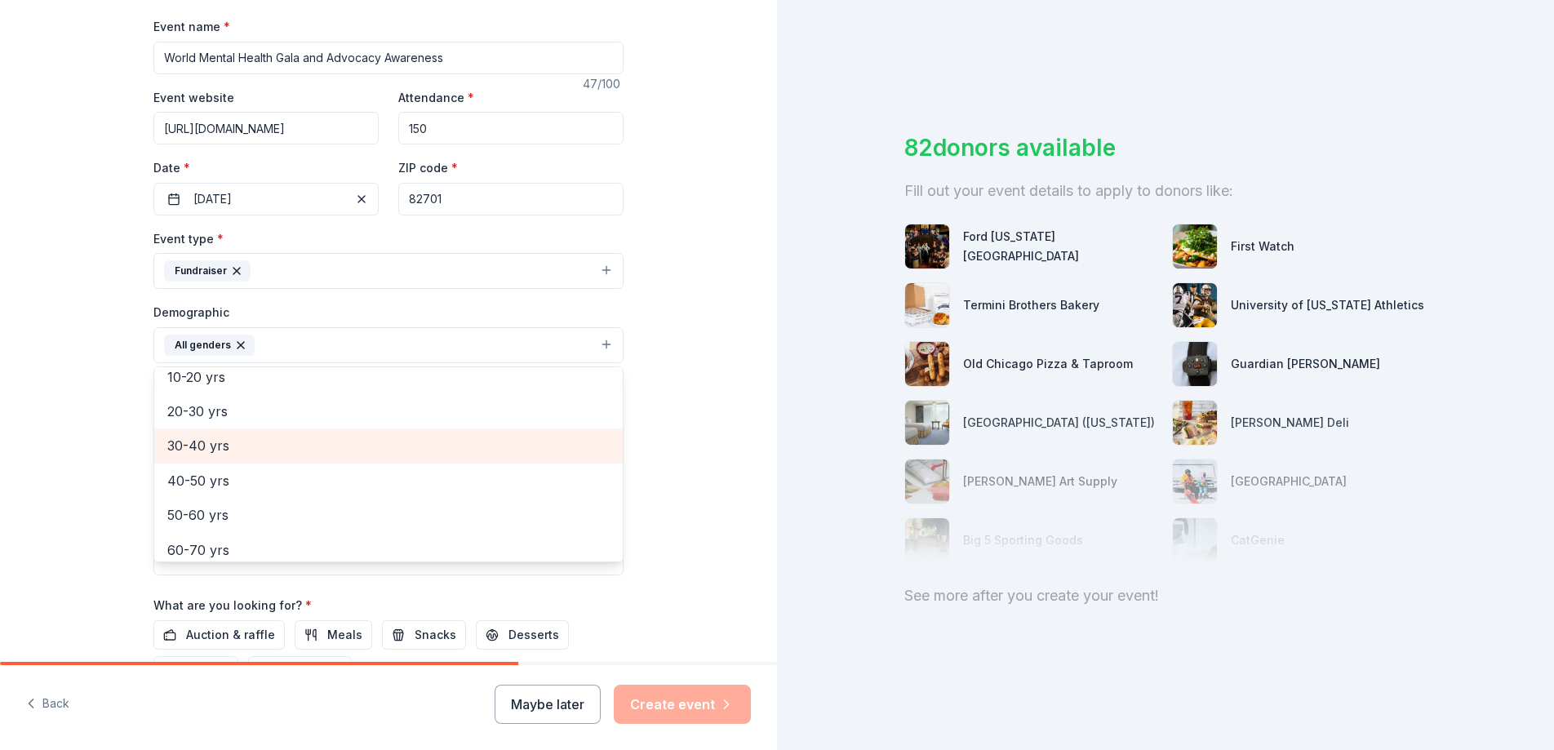
click at [490, 439] on span "30-40 yrs" at bounding box center [388, 445] width 442 height 21
click at [481, 450] on span "40-50 yrs" at bounding box center [388, 445] width 442 height 21
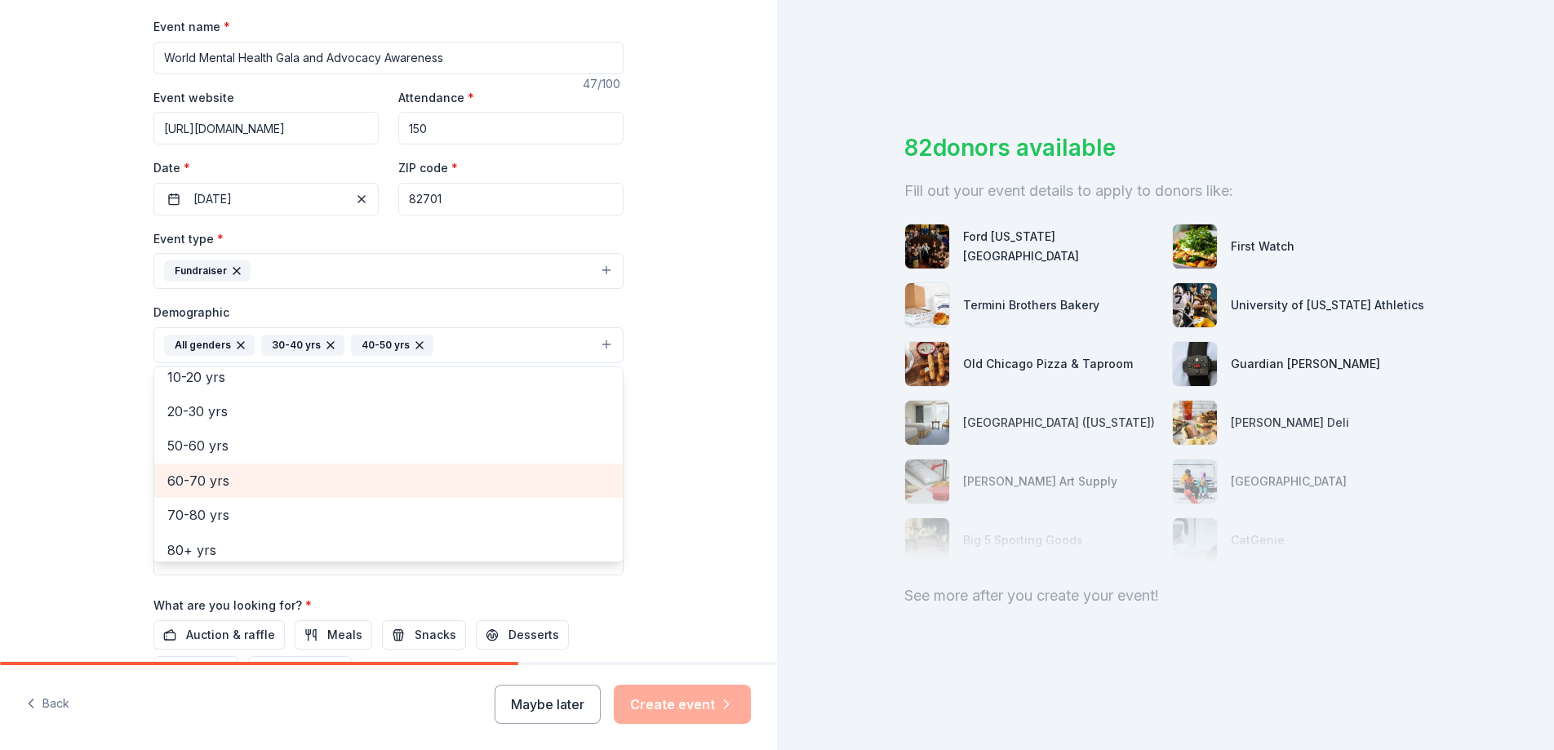
click at [470, 481] on span "60-70 yrs" at bounding box center [388, 480] width 442 height 21
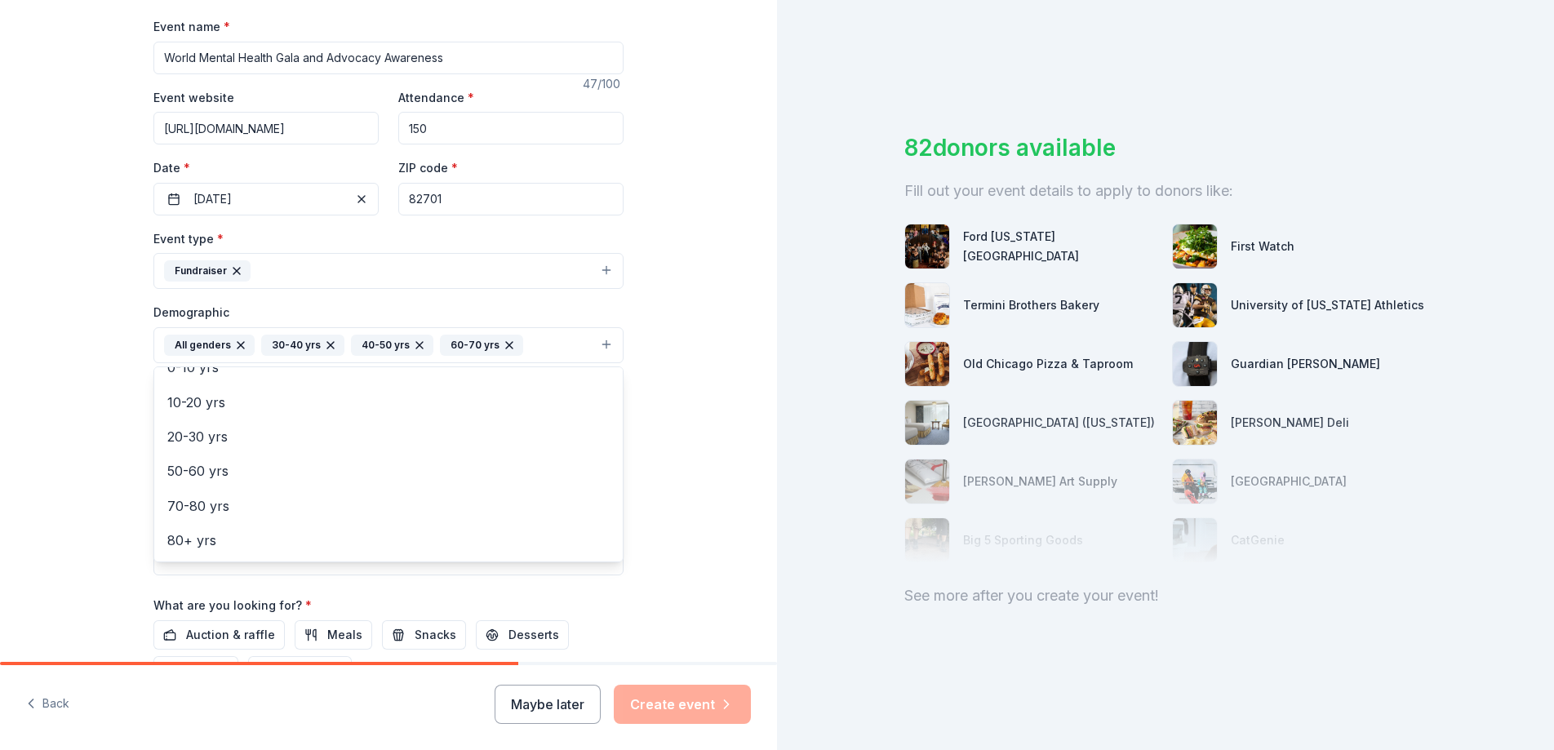
click at [699, 486] on div "Tell us about your event. We'll find in-kind donations you can apply for. Event…" at bounding box center [388, 307] width 777 height 1089
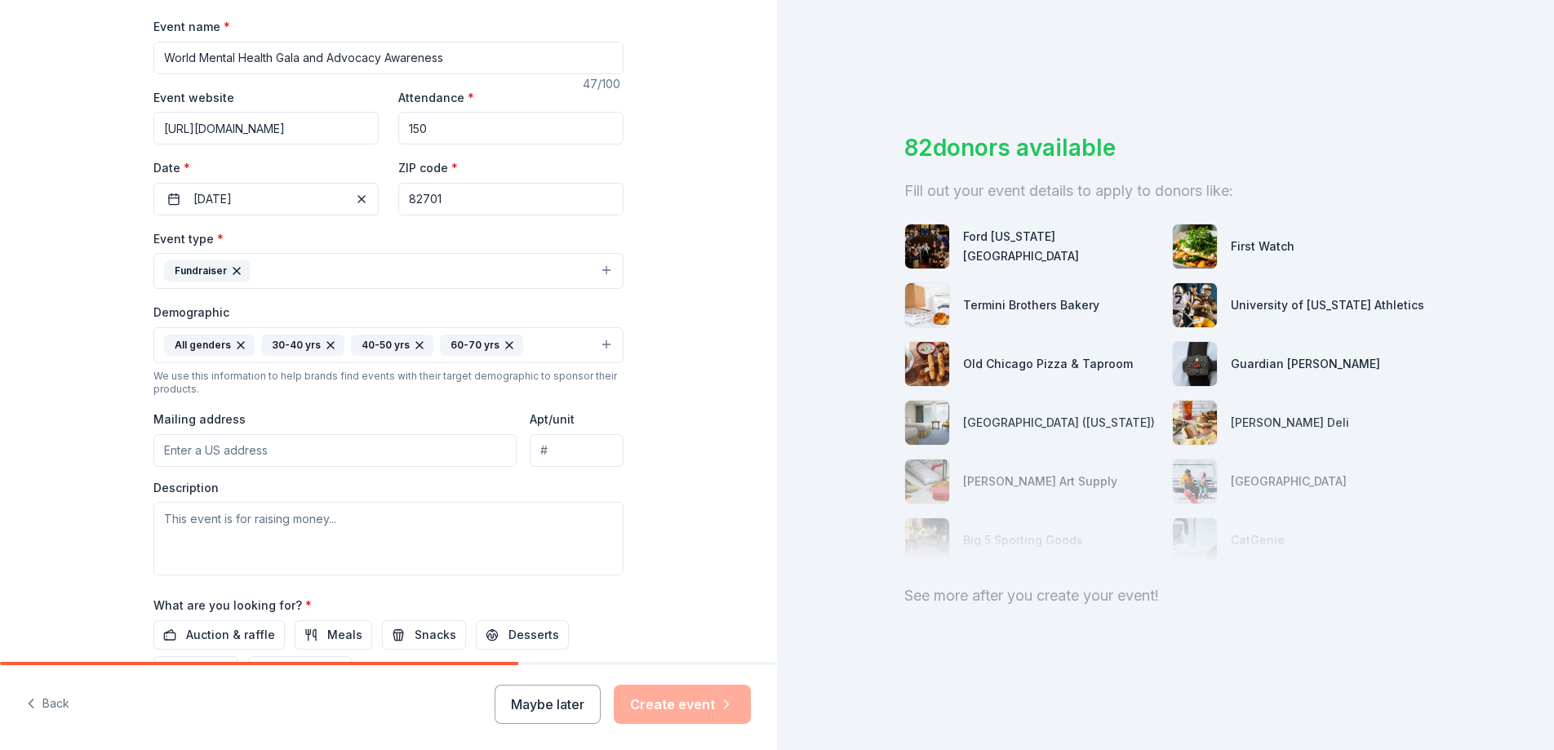
click at [341, 450] on input "Mailing address" at bounding box center [334, 450] width 363 height 33
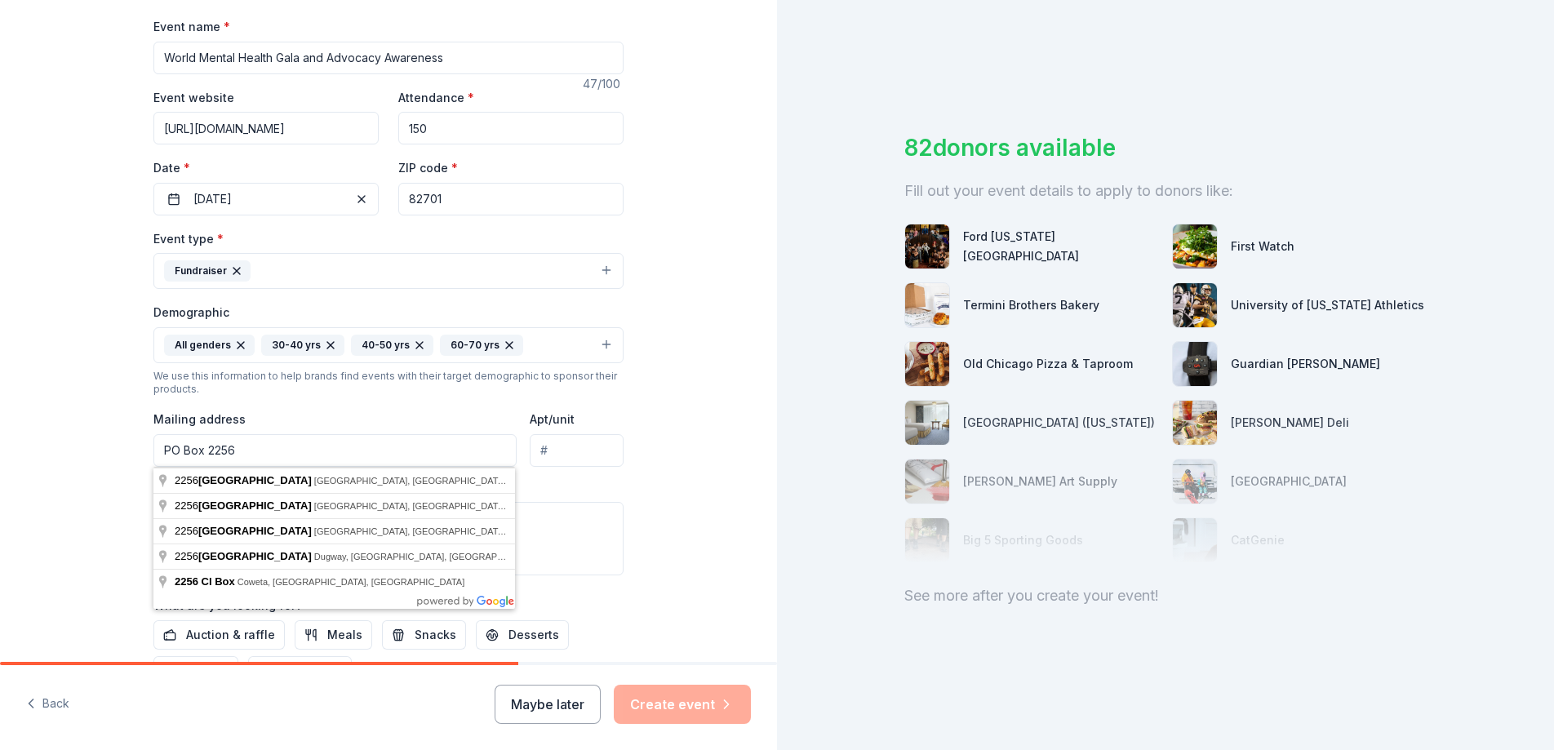
type input "PO Box 2256"
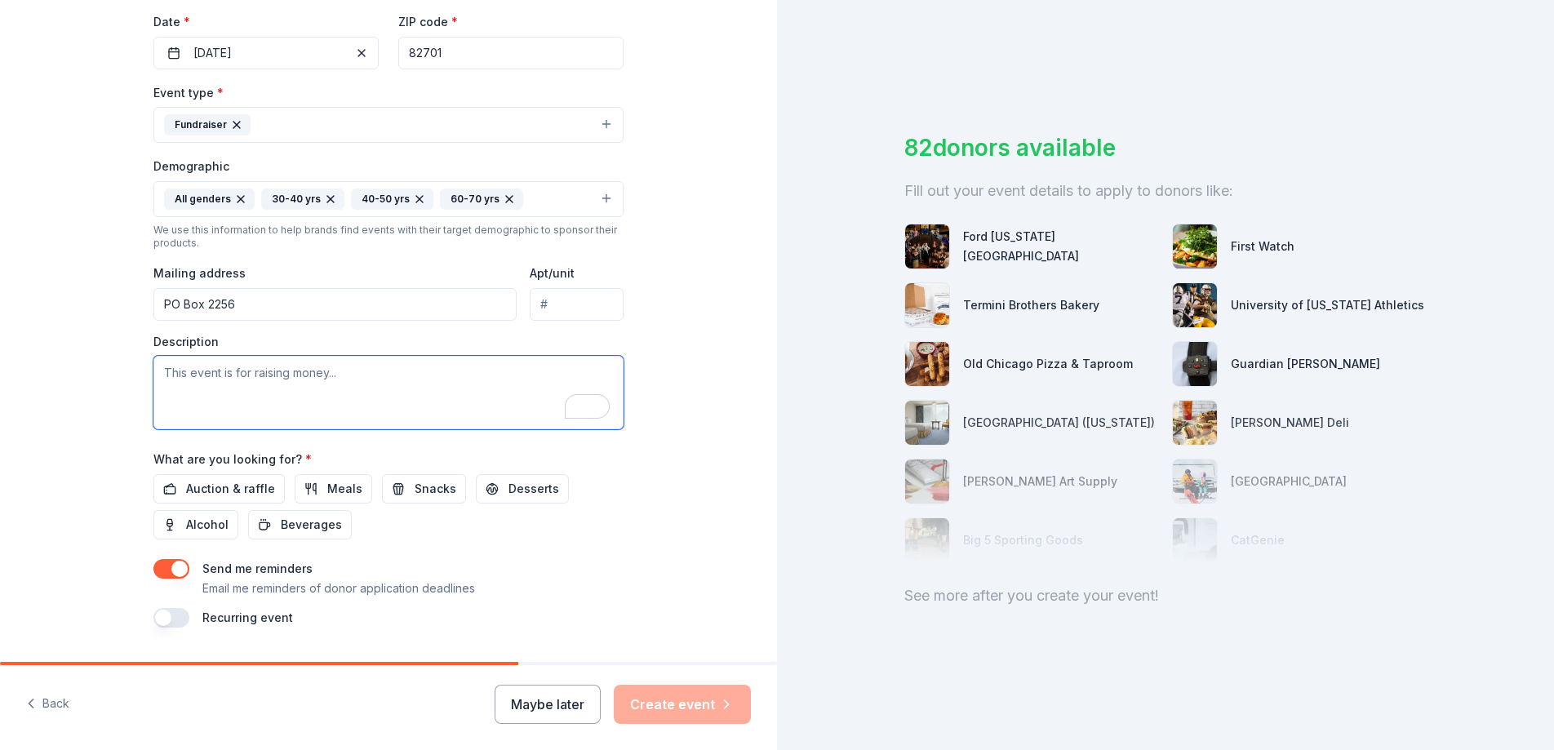
scroll to position [0, 0]
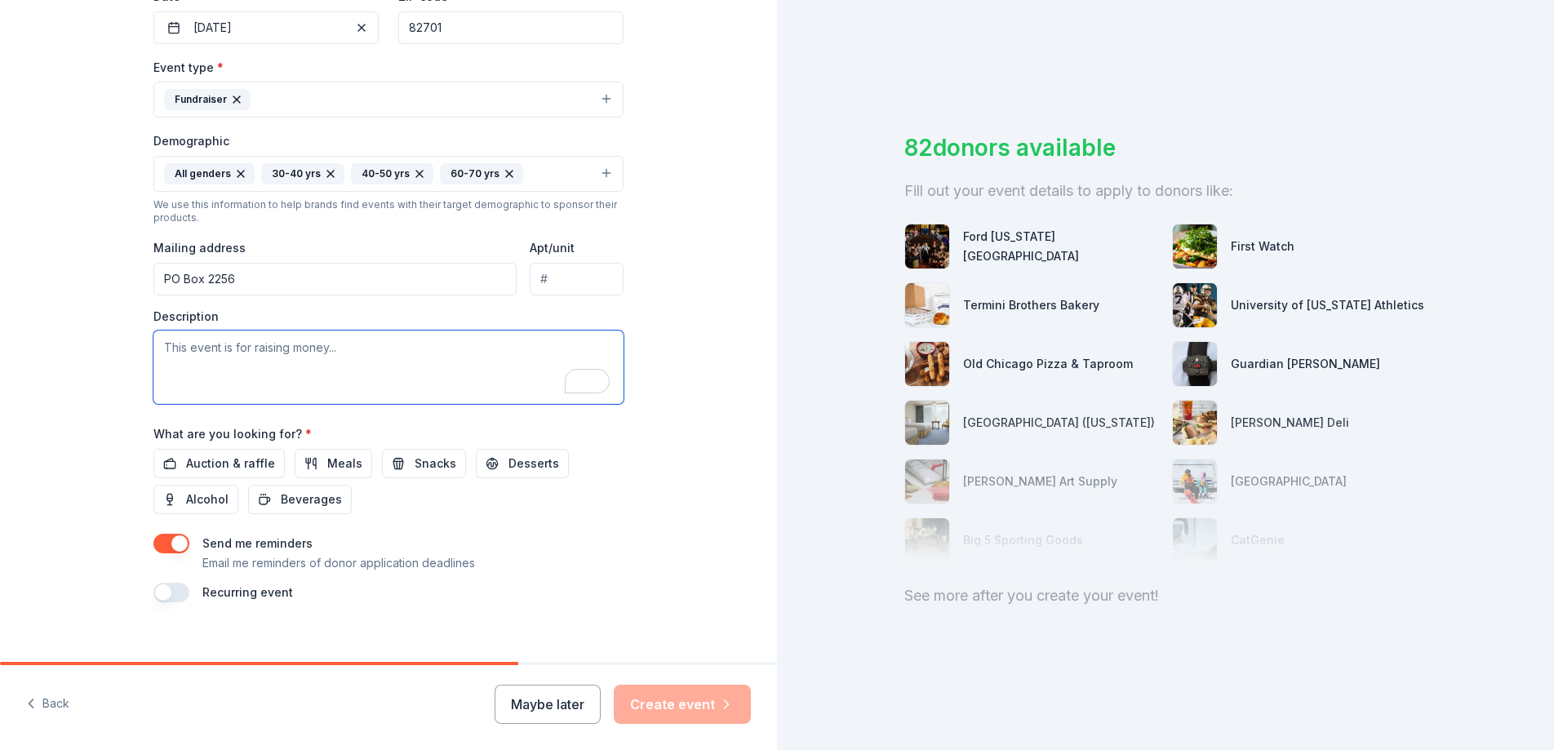
click at [247, 376] on textarea "To enrich screen reader interactions, please activate Accessibility in Grammarl…" at bounding box center [388, 366] width 470 height 73
type textarea "Mental health services for Idahoans."
click at [200, 468] on span "Auction & raffle" at bounding box center [230, 464] width 89 height 20
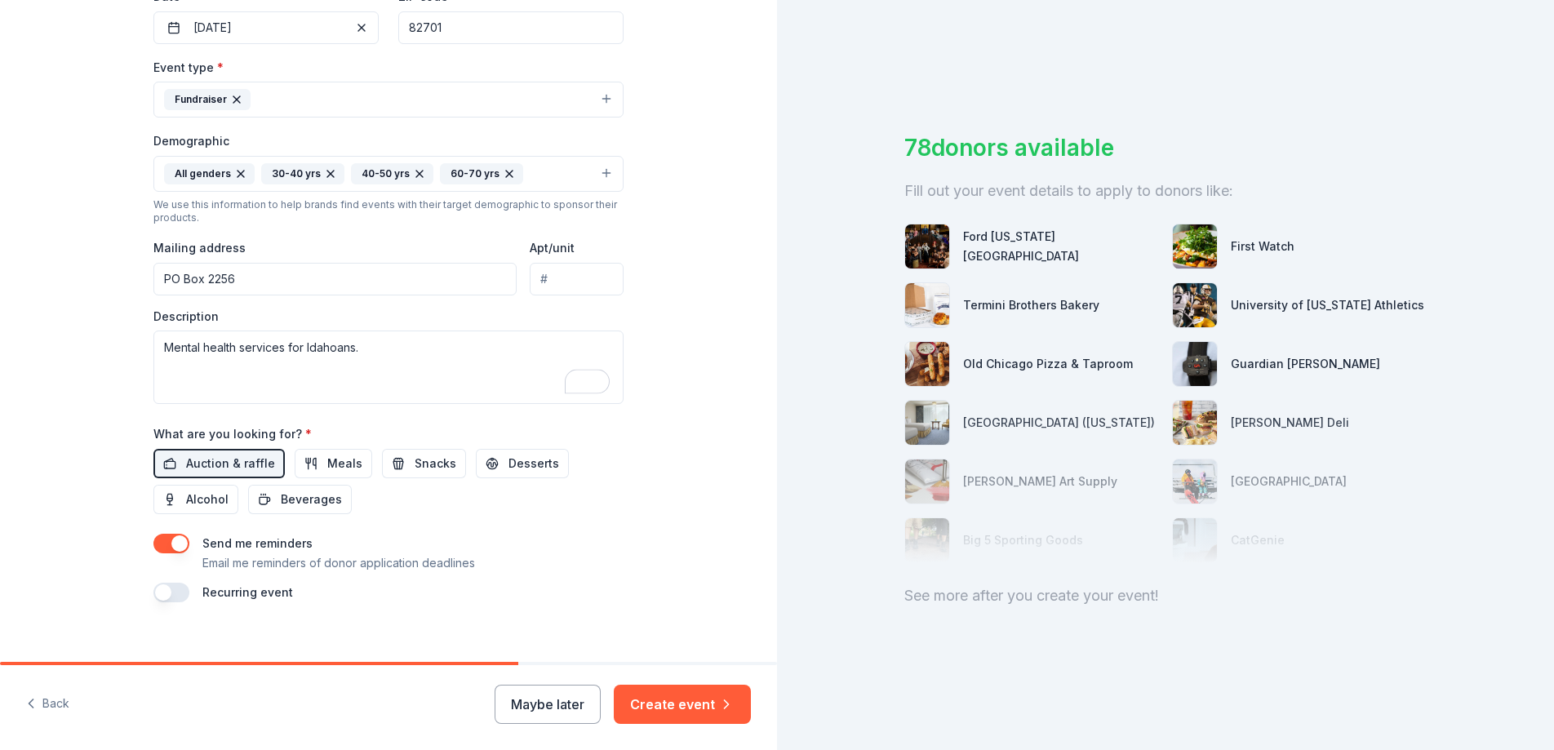
scroll to position [428, 0]
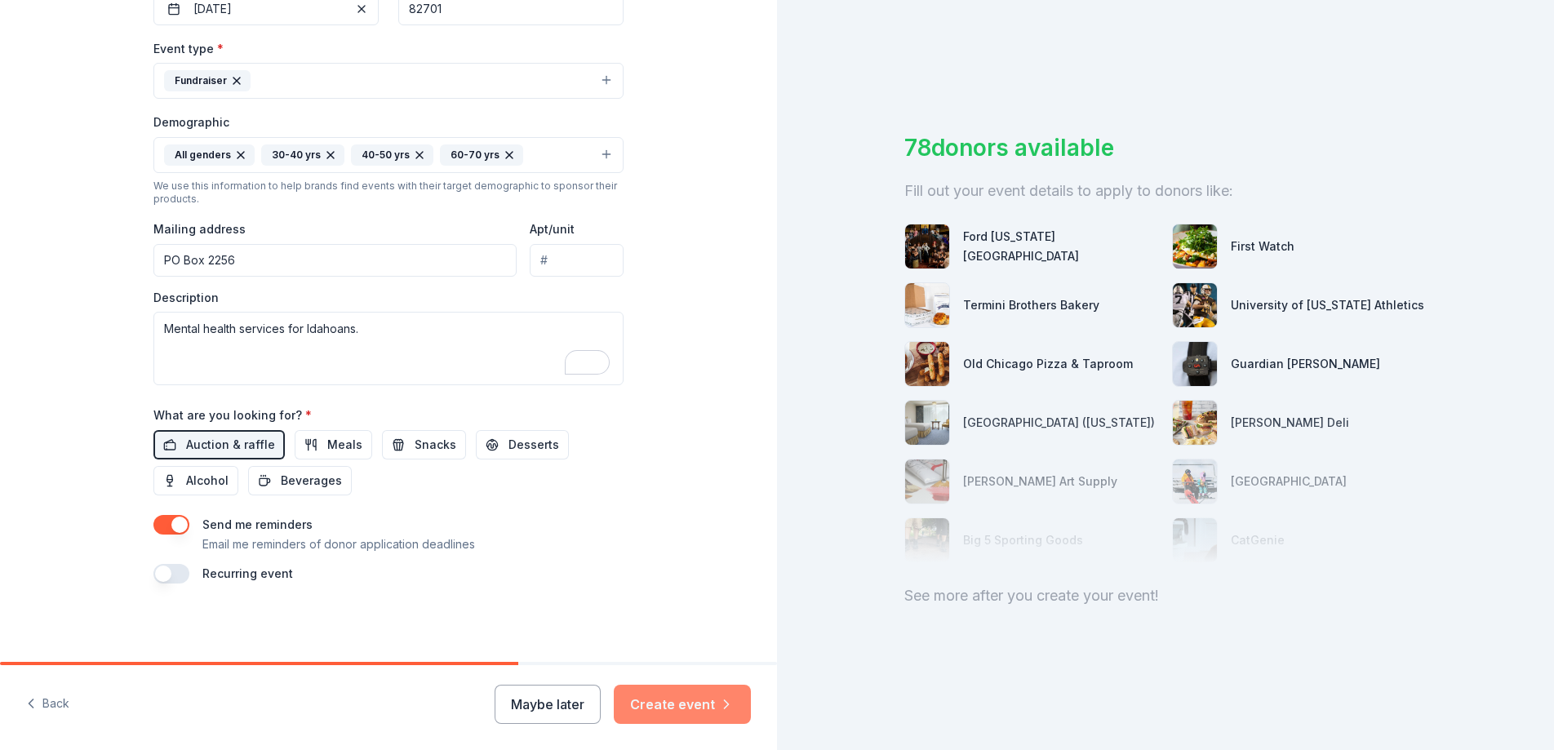
click at [718, 716] on button "Create event" at bounding box center [682, 704] width 137 height 39
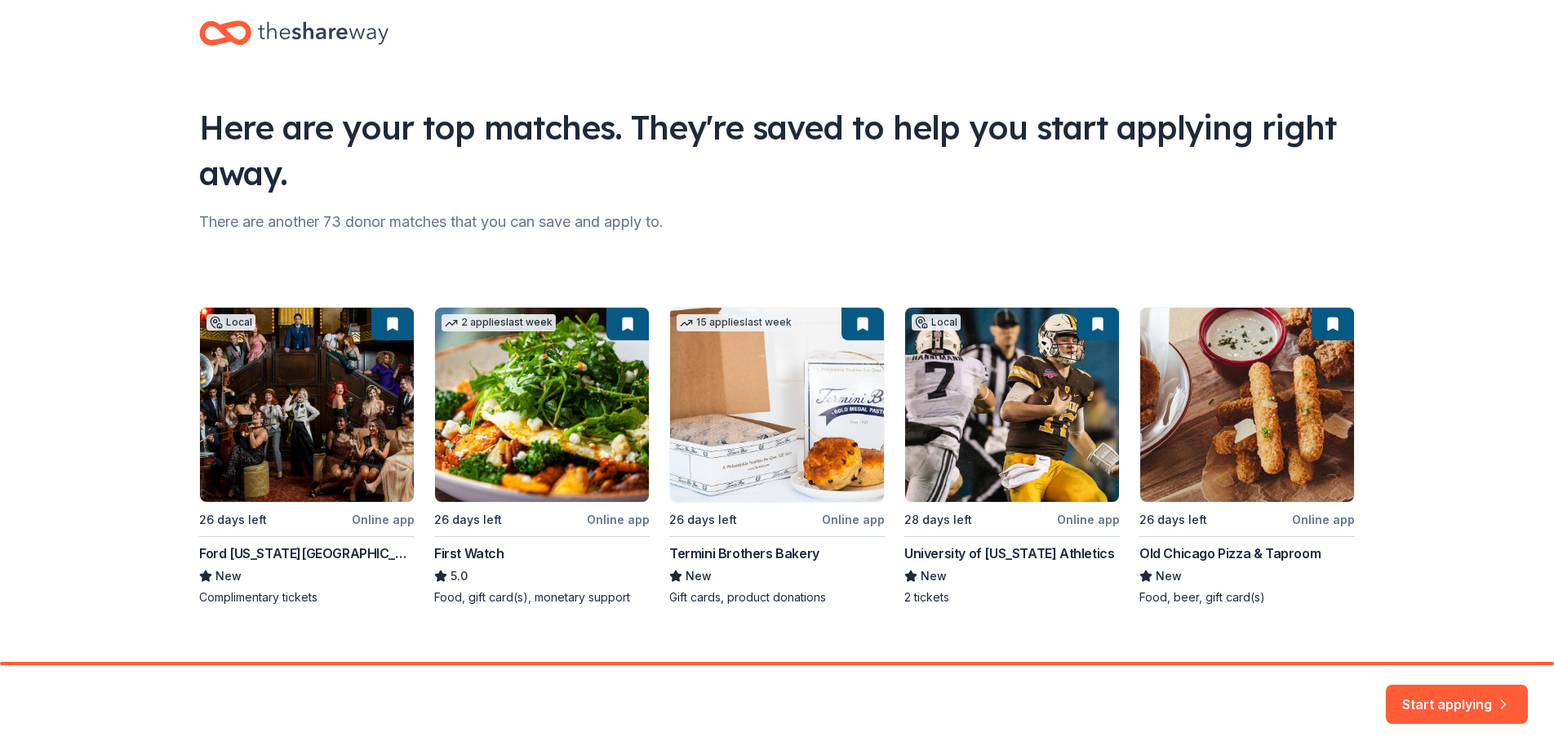
scroll to position [47, 0]
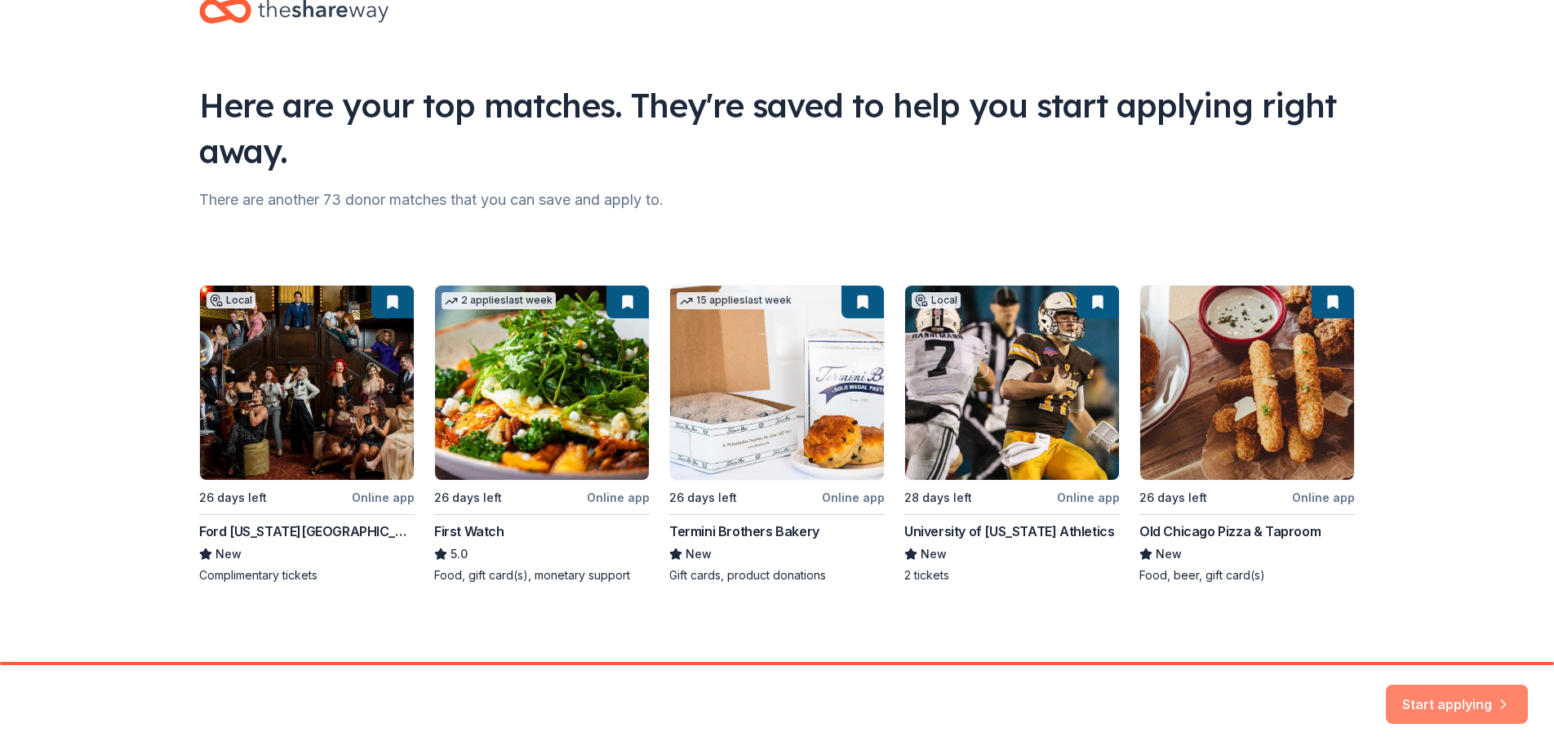
click at [1440, 685] on button "Start applying" at bounding box center [1457, 695] width 142 height 39
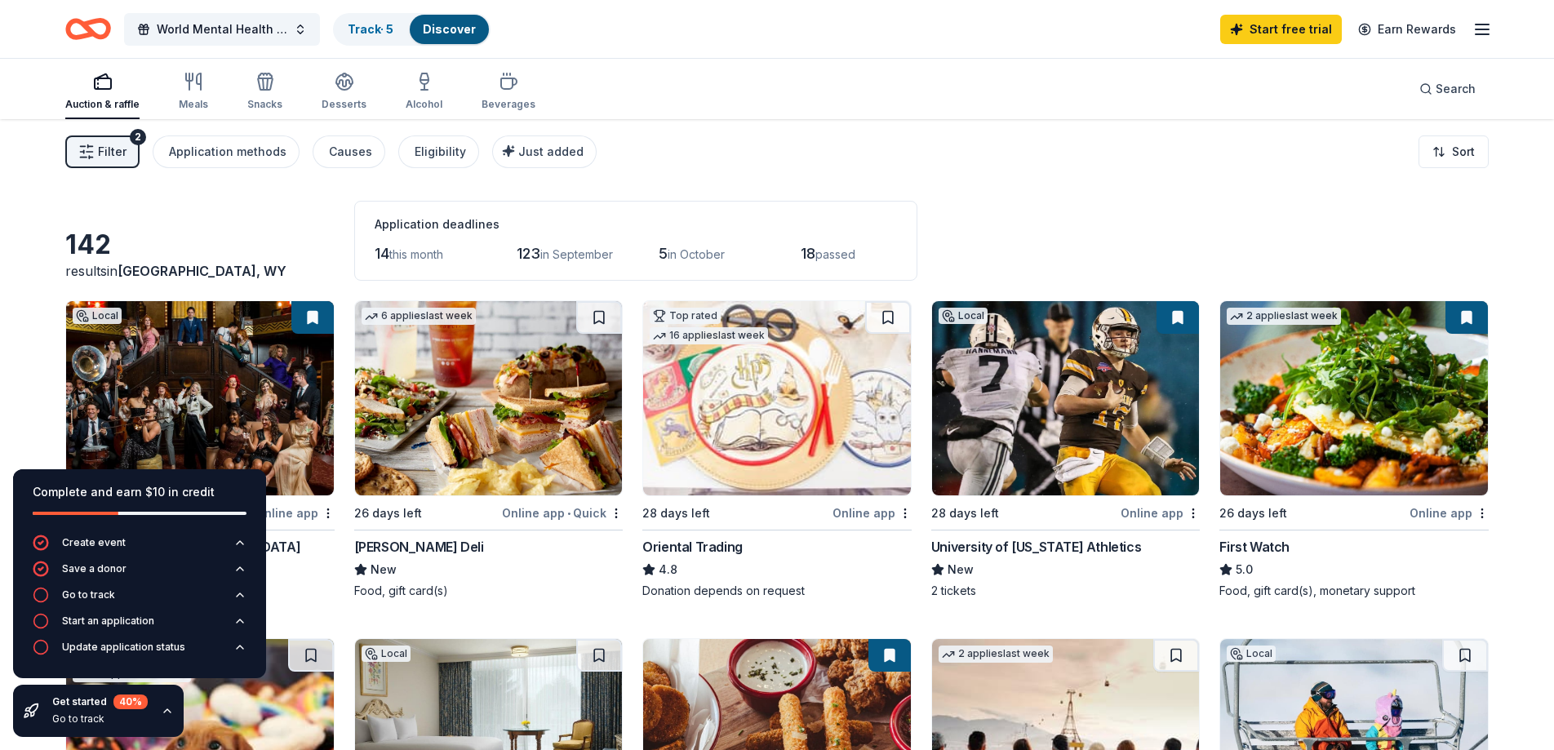
click at [1482, 24] on line "button" at bounding box center [1481, 24] width 13 height 0
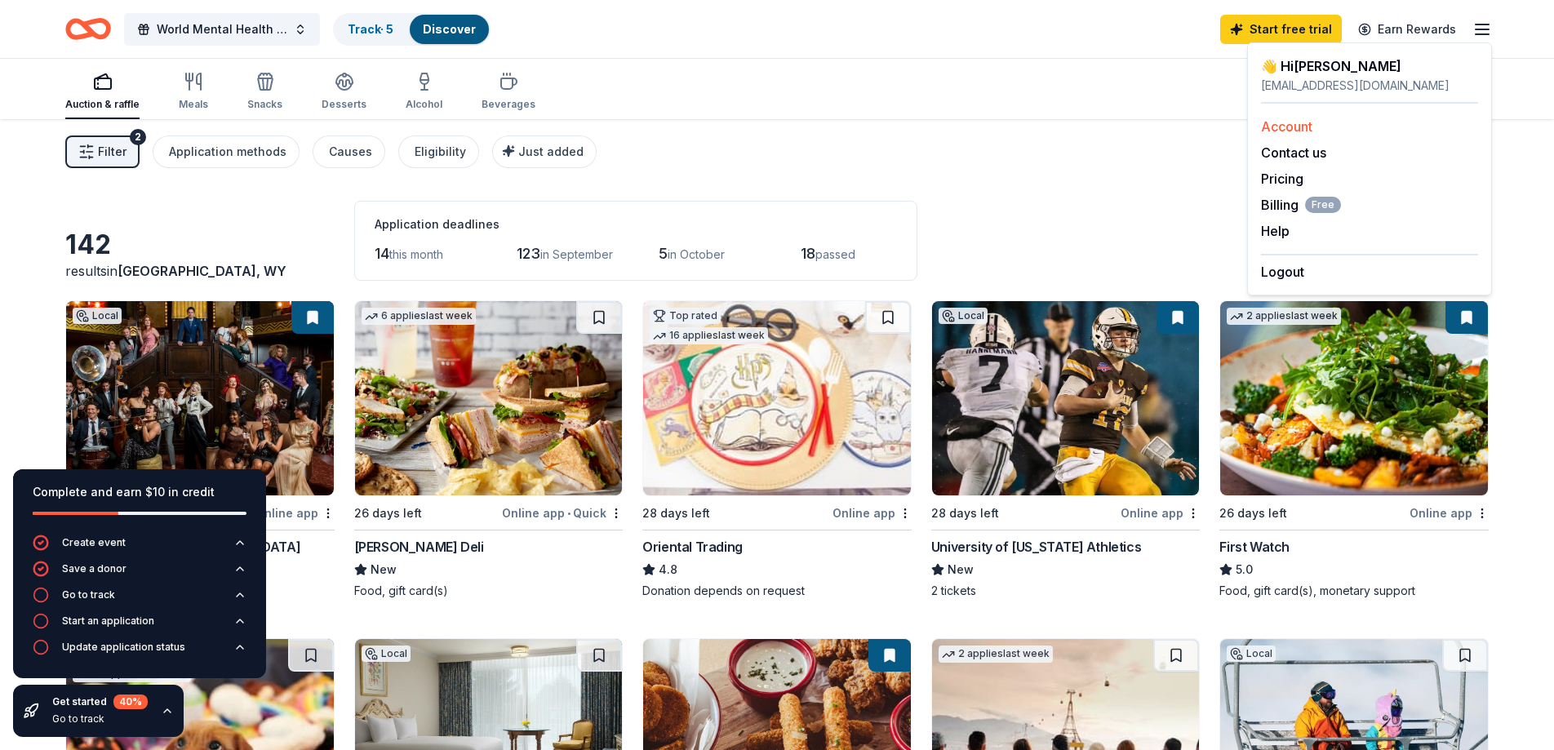
click at [1283, 135] on div "Account" at bounding box center [1369, 127] width 217 height 20
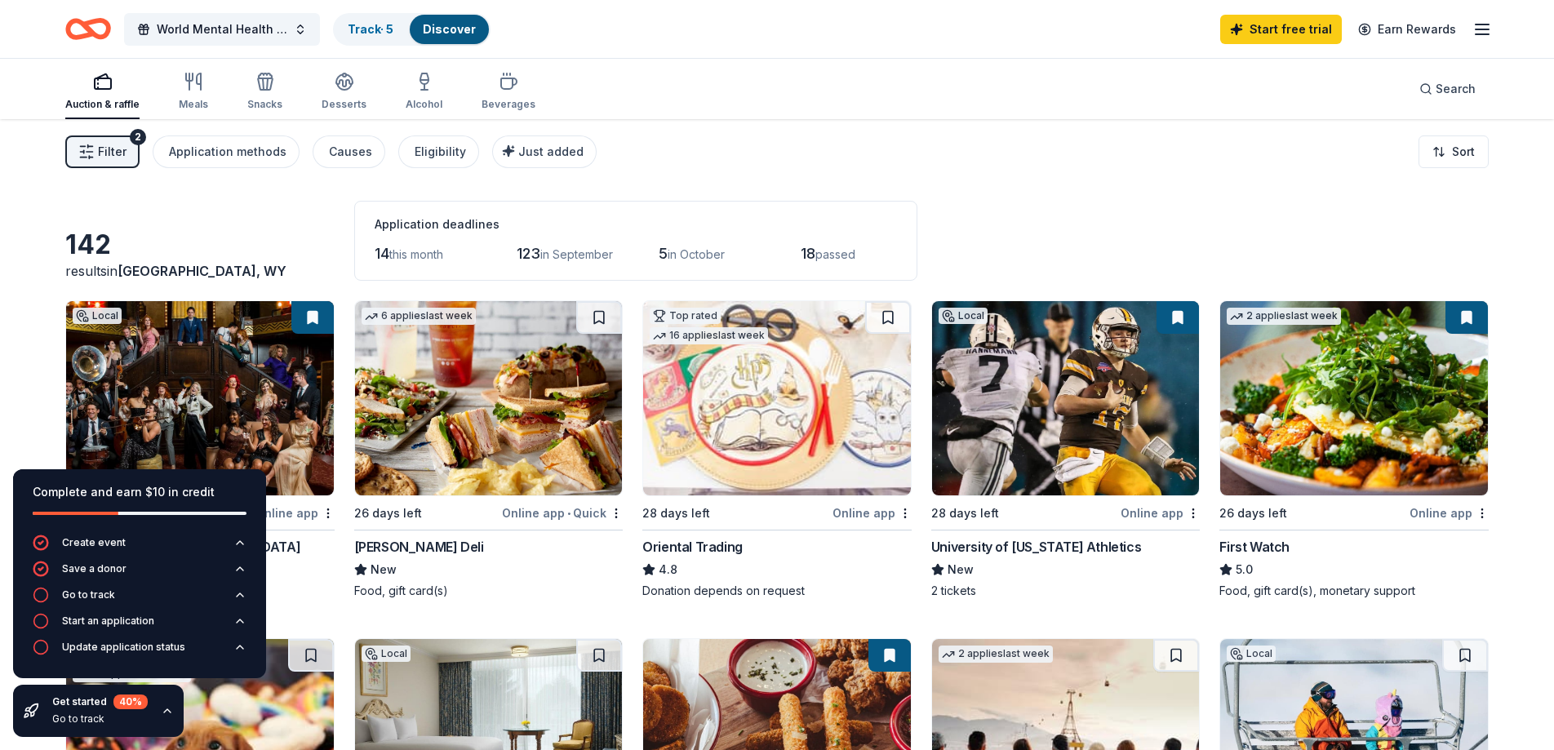
click at [1479, 24] on line "button" at bounding box center [1481, 24] width 13 height 0
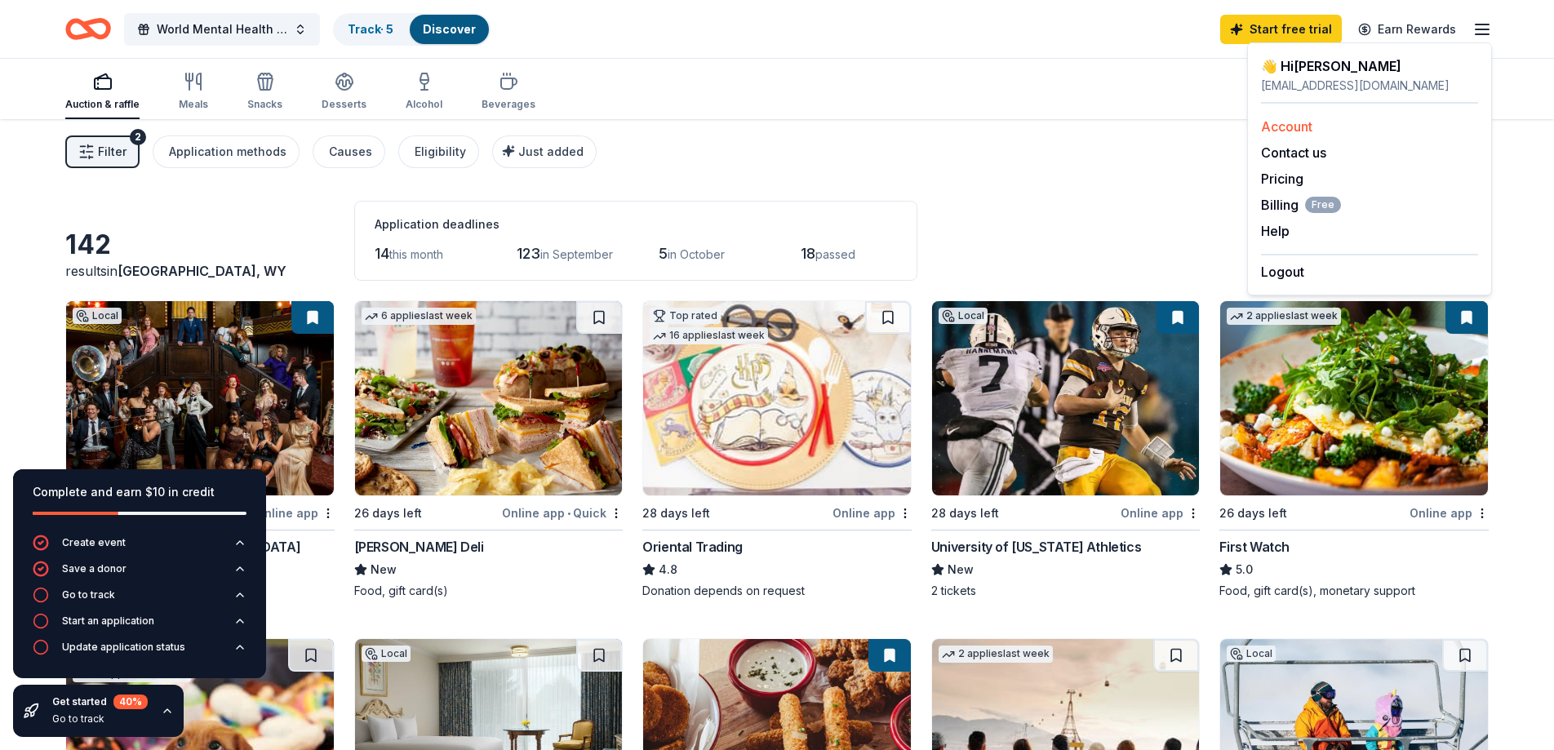
click at [1286, 127] on link "Account" at bounding box center [1286, 126] width 51 height 16
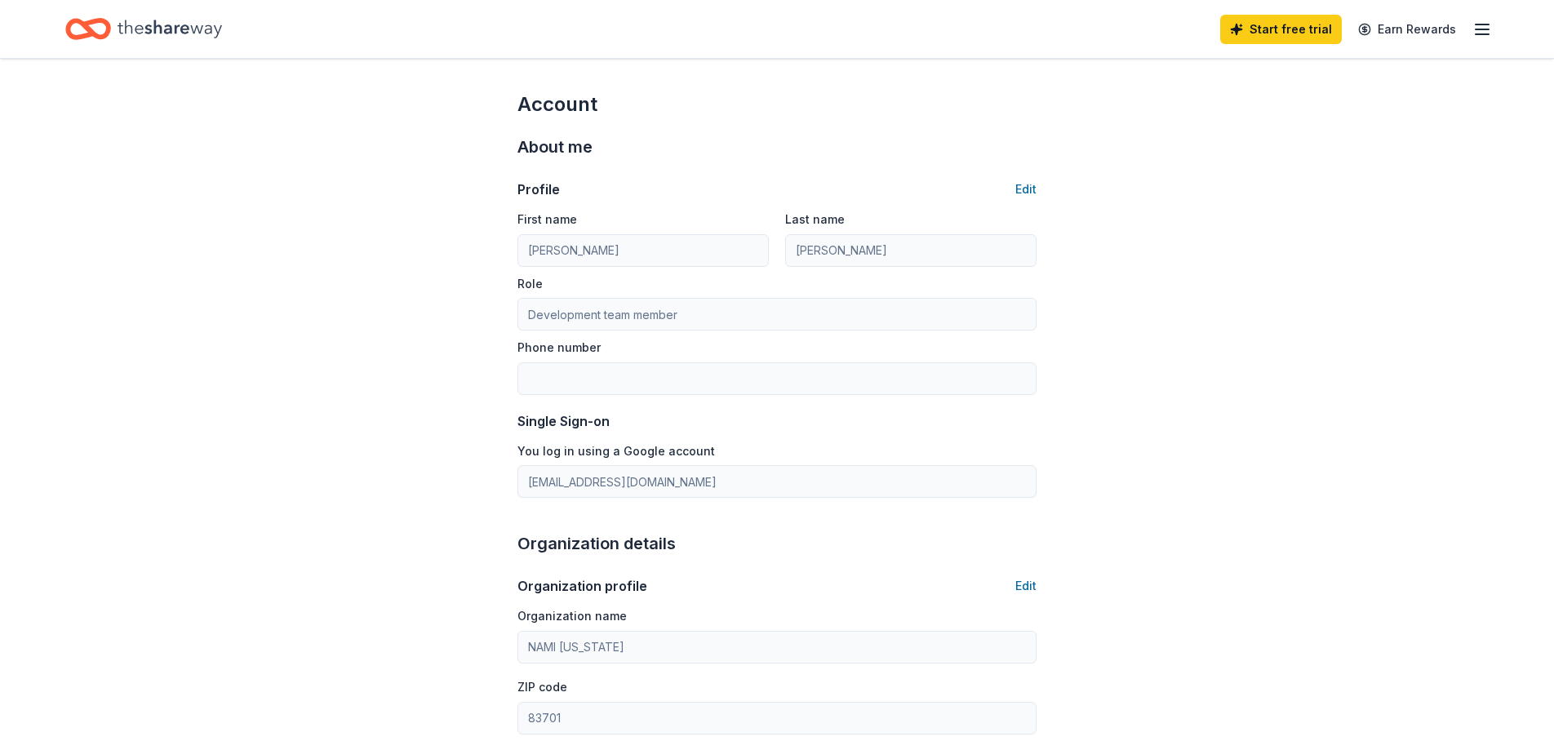
click at [1483, 24] on line "button" at bounding box center [1481, 24] width 13 height 0
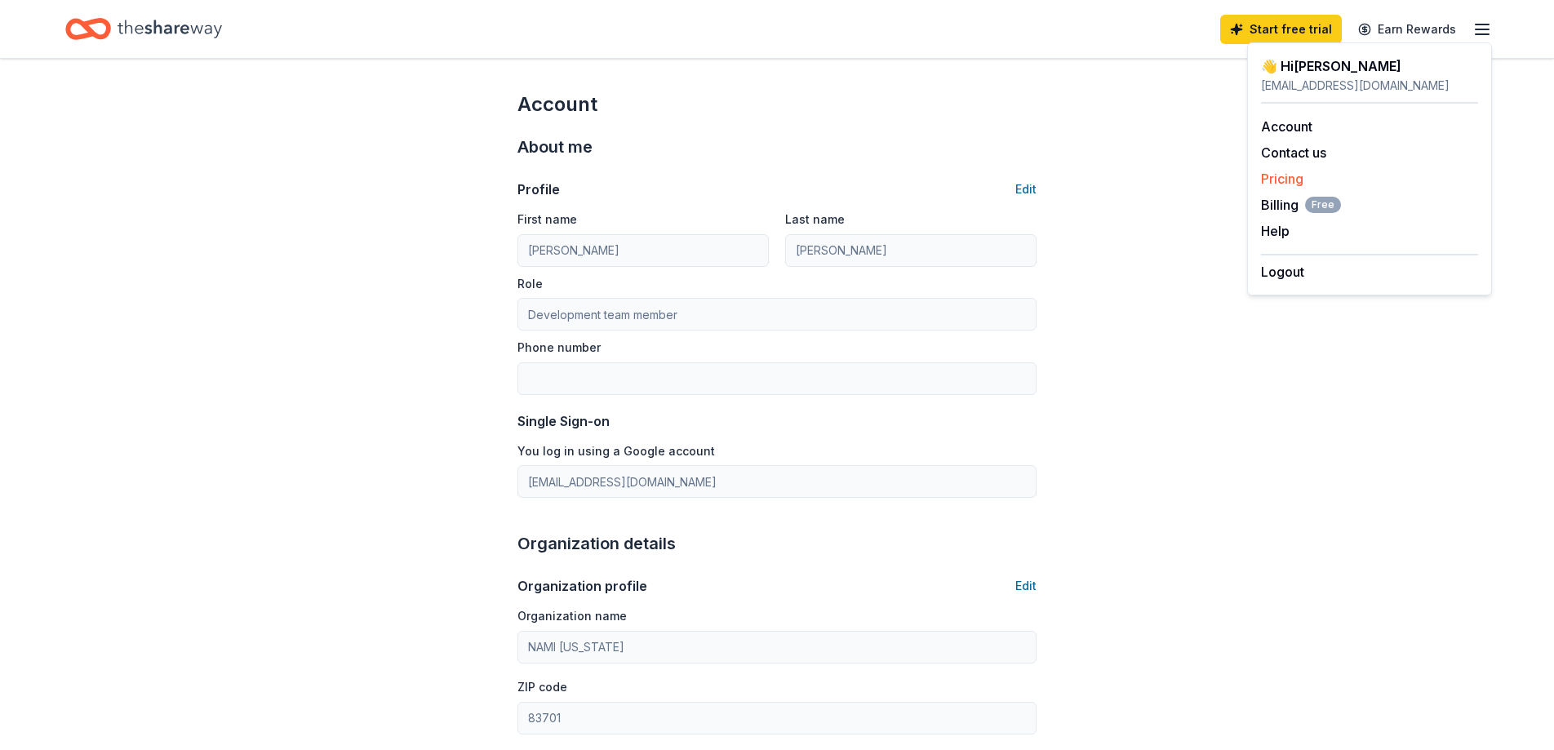
click at [1295, 179] on link "Pricing" at bounding box center [1282, 179] width 42 height 16
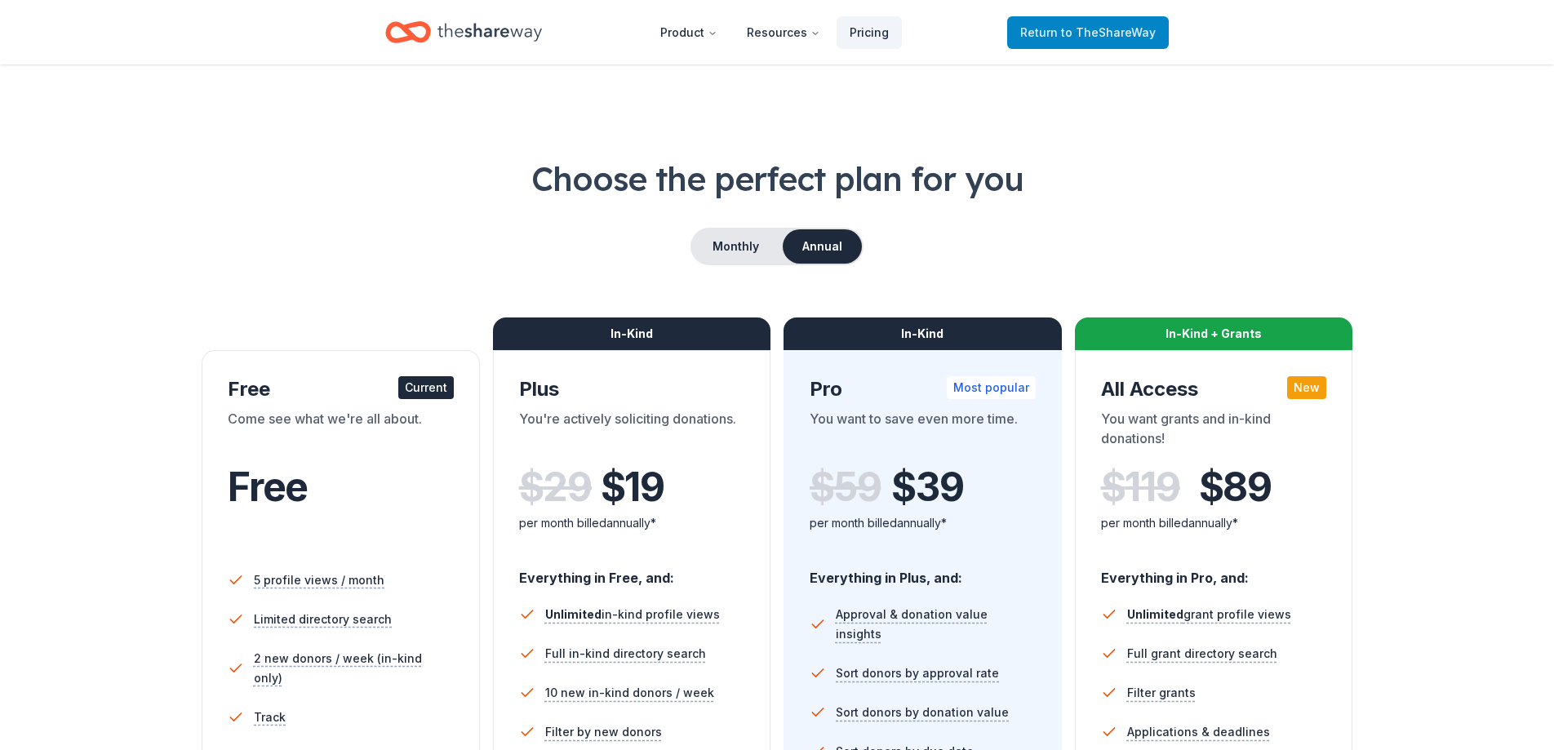
click at [1118, 29] on span "to TheShareWay" at bounding box center [1108, 32] width 95 height 14
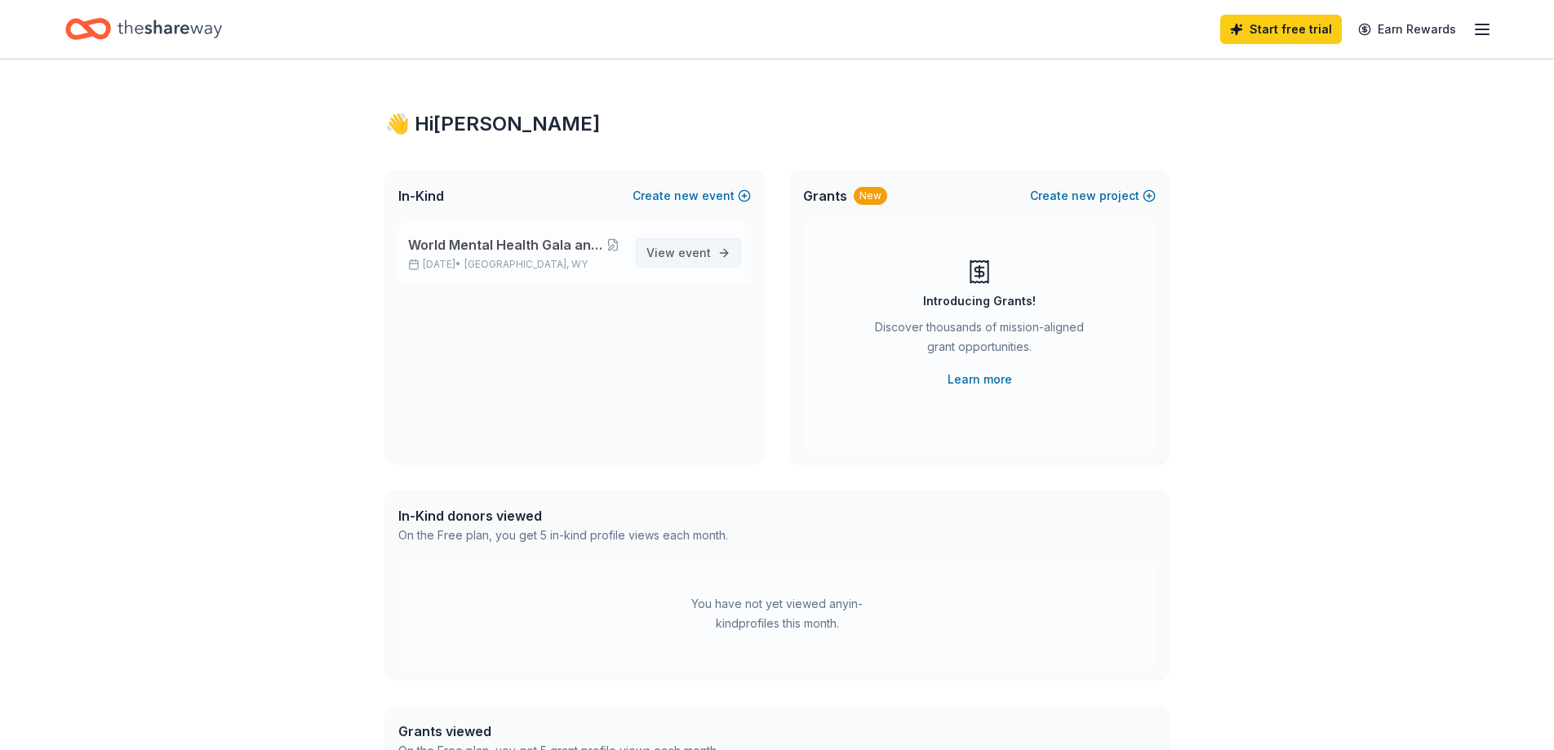
click at [706, 256] on span "event" at bounding box center [694, 253] width 33 height 14
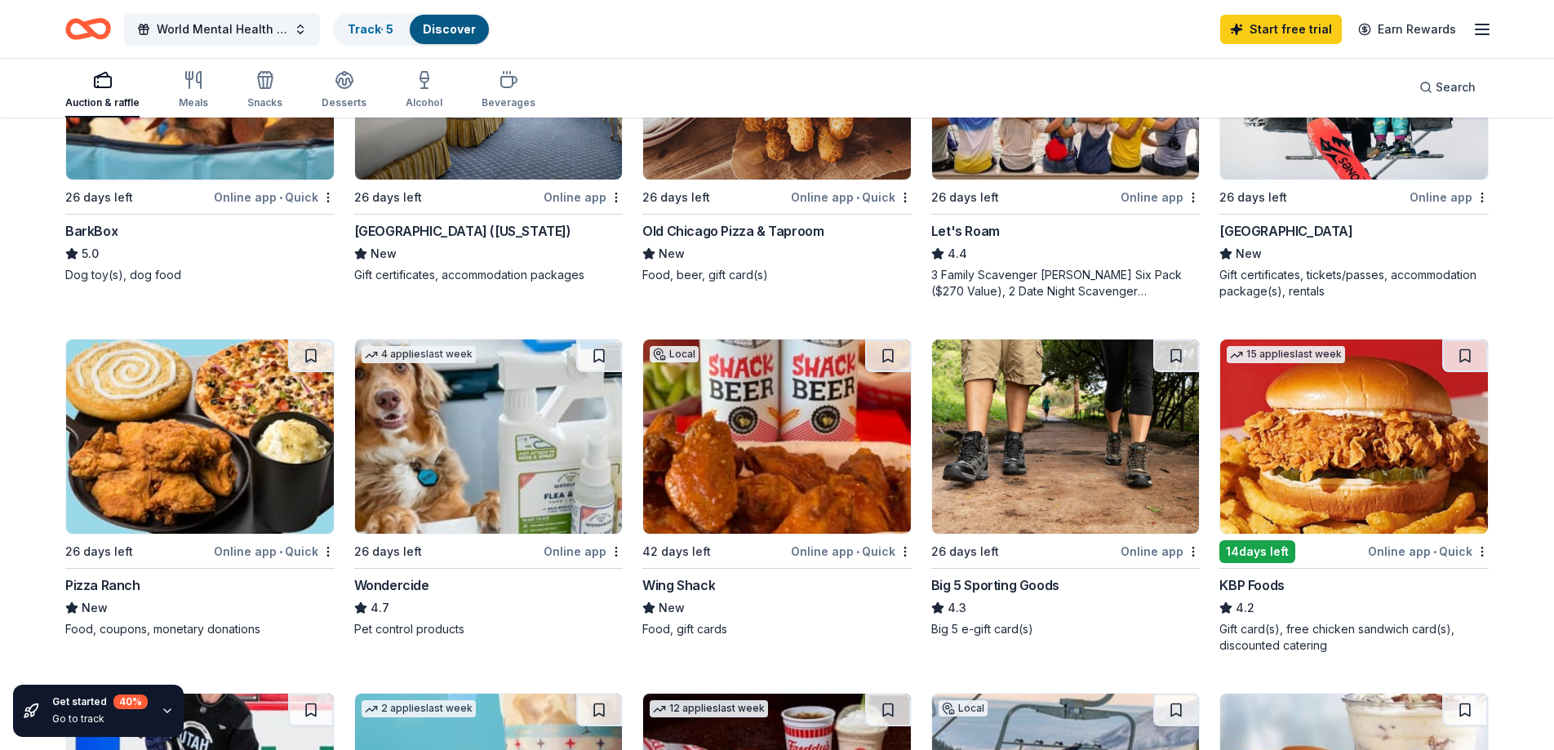
scroll to position [663, 0]
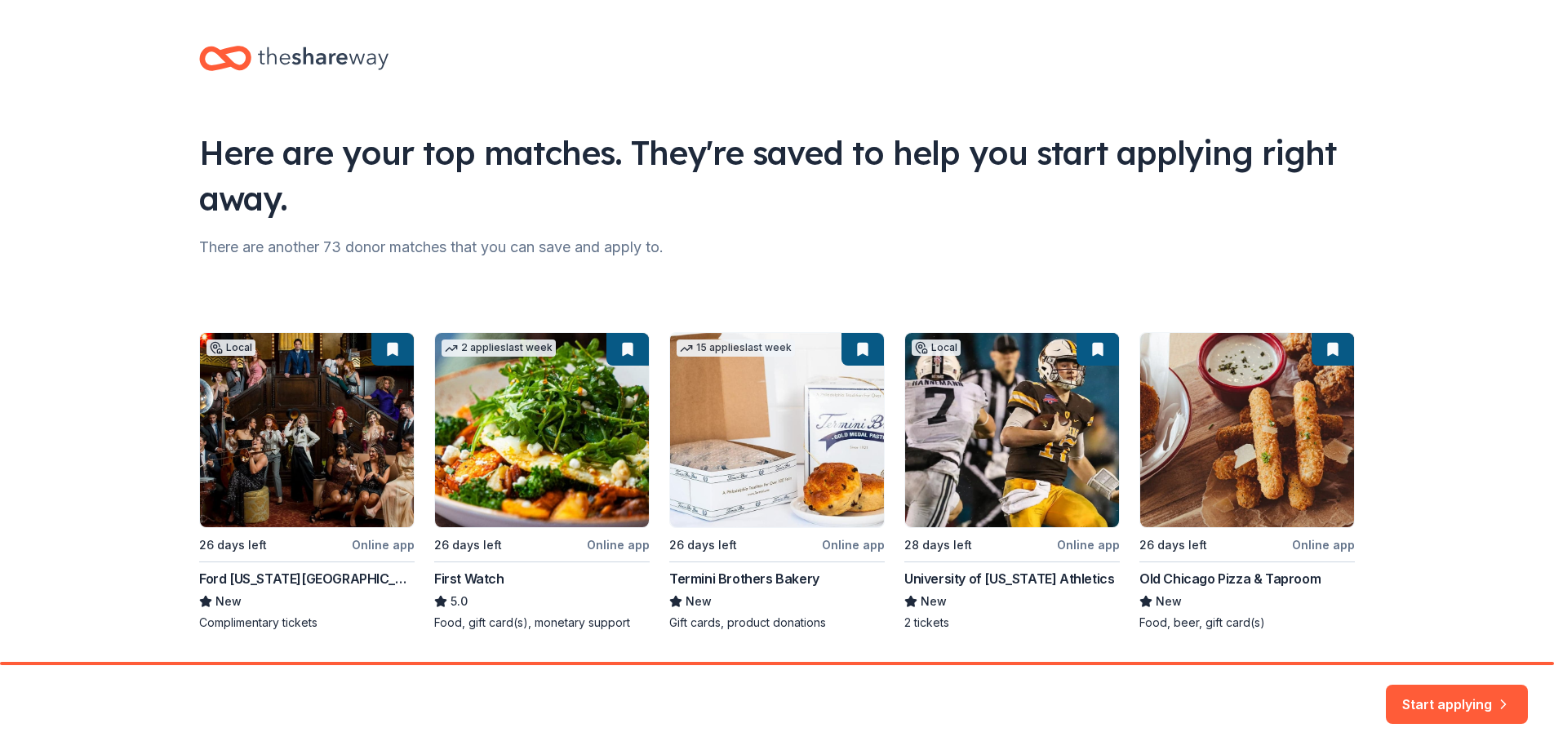
click at [494, 391] on div "Local 26 days left Online app Ford Wyoming Center New Complimentary tickets 2 a…" at bounding box center [776, 481] width 1155 height 299
click at [480, 577] on div "Local 26 days left Online app Ford Wyoming Center New Complimentary tickets 2 a…" at bounding box center [776, 481] width 1155 height 299
click at [623, 545] on div "Local 26 days left Online app Ford Wyoming Center New Complimentary tickets 2 a…" at bounding box center [776, 481] width 1155 height 299
